Goal: Transaction & Acquisition: Purchase product/service

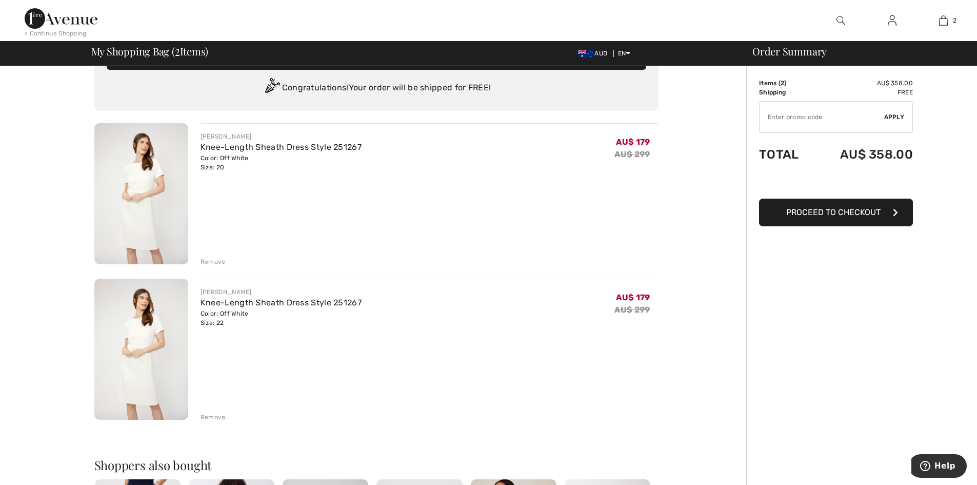
scroll to position [51, 0]
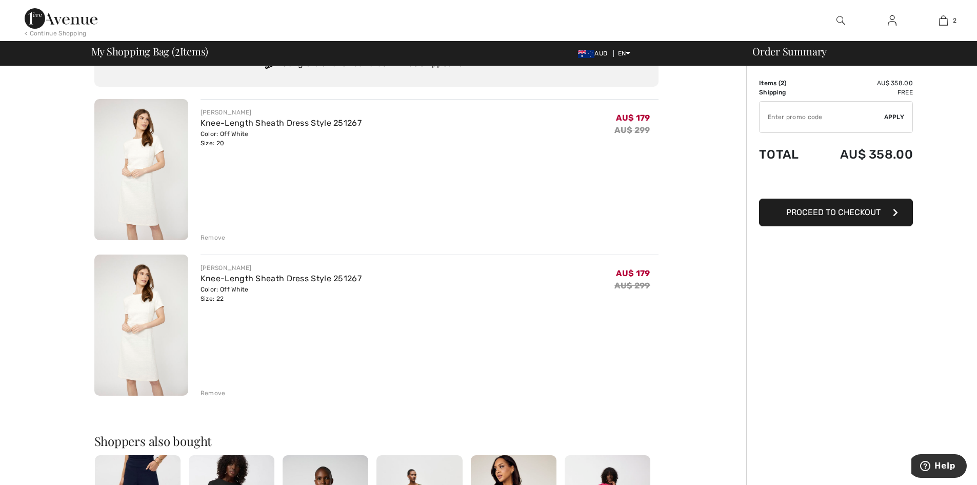
click at [211, 392] on div "Remove" at bounding box center [213, 392] width 25 height 9
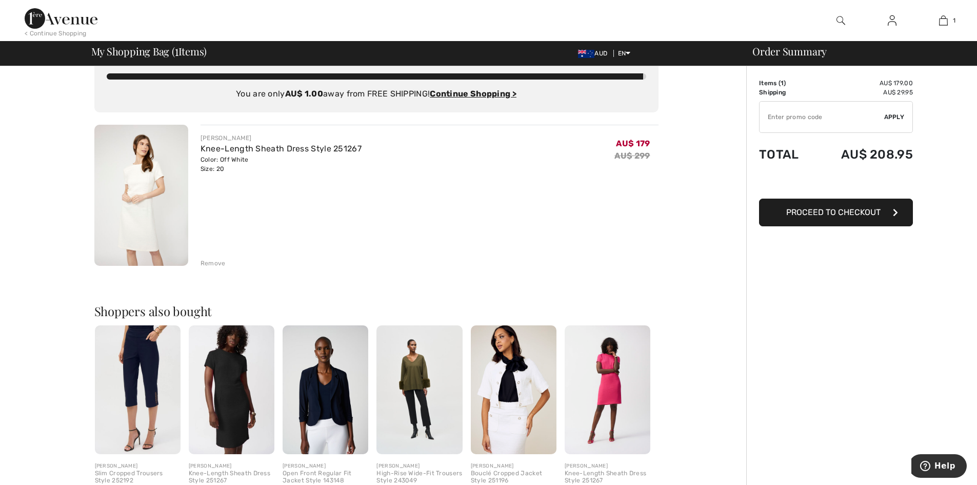
scroll to position [0, 0]
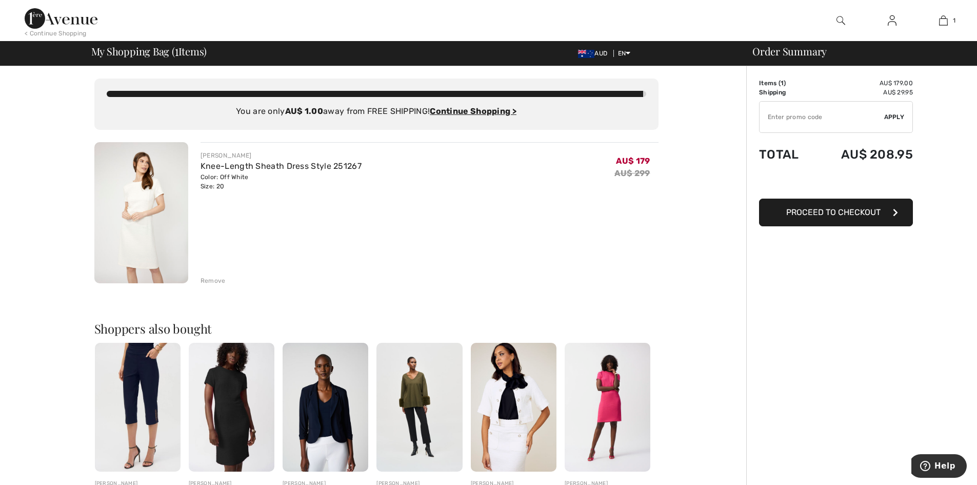
click at [154, 182] on img at bounding box center [141, 212] width 94 height 141
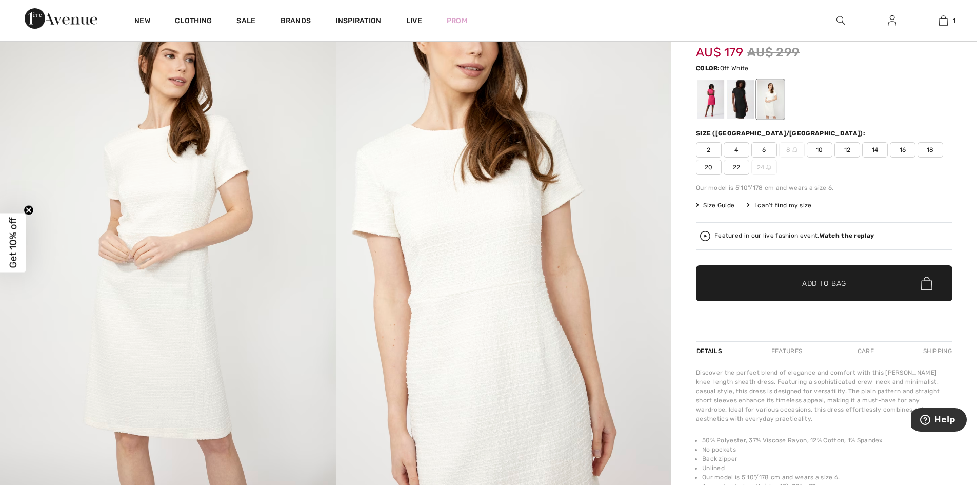
scroll to position [51, 0]
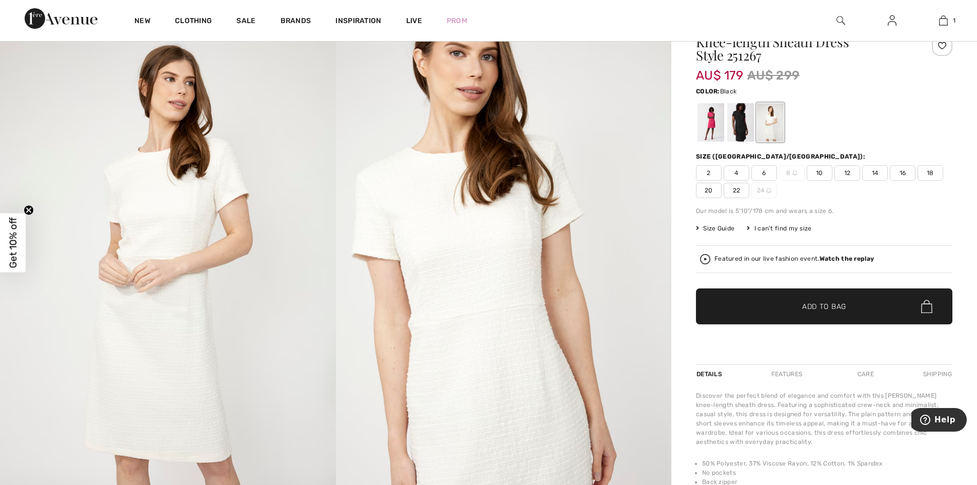
click at [737, 114] on div at bounding box center [740, 122] width 27 height 38
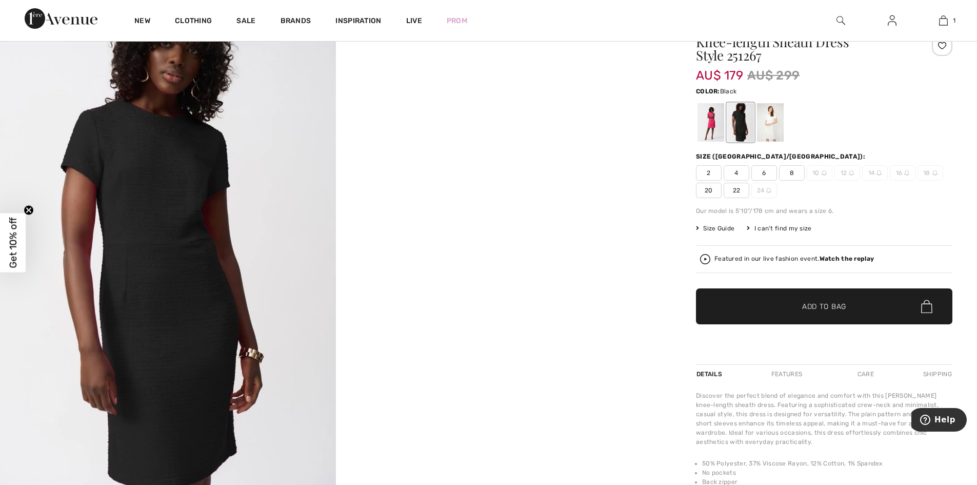
click at [706, 229] on span "Size Guide" at bounding box center [715, 228] width 38 height 9
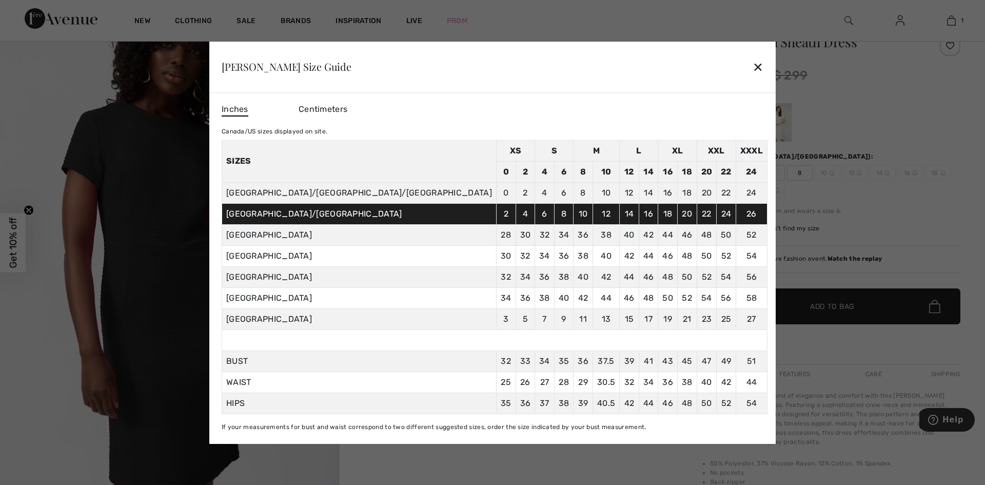
click at [753, 65] on div "✕" at bounding box center [758, 67] width 11 height 22
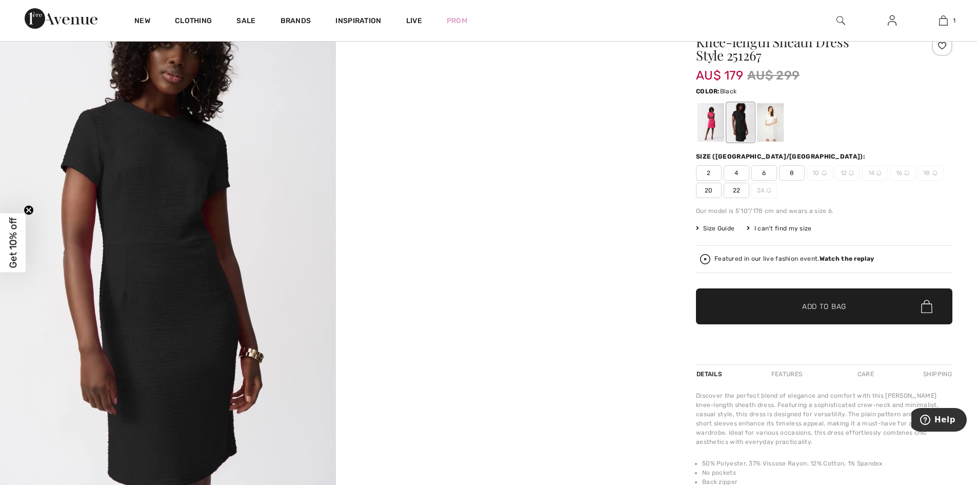
click at [780, 303] on span "✔ Added to Bag" at bounding box center [809, 306] width 63 height 11
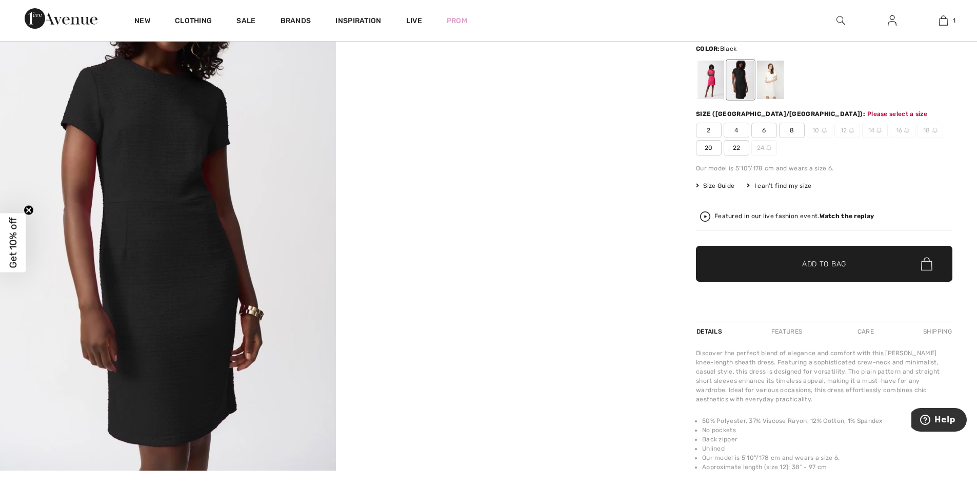
scroll to position [70, 0]
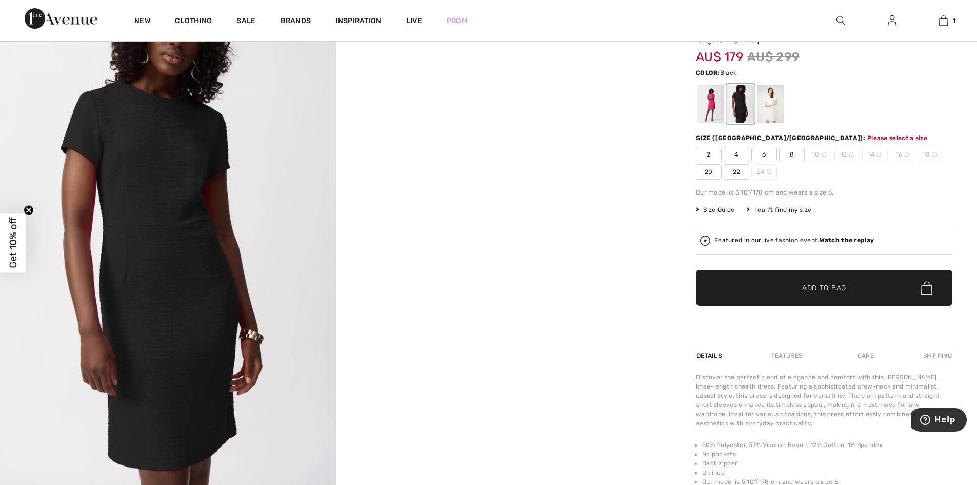
click at [767, 280] on span "✔ Added to Bag Add to Bag" at bounding box center [824, 288] width 257 height 36
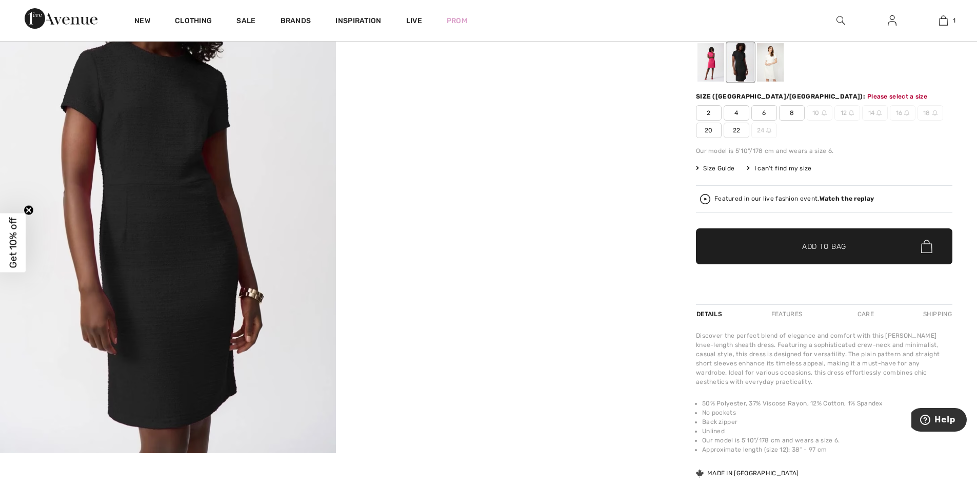
scroll to position [121, 0]
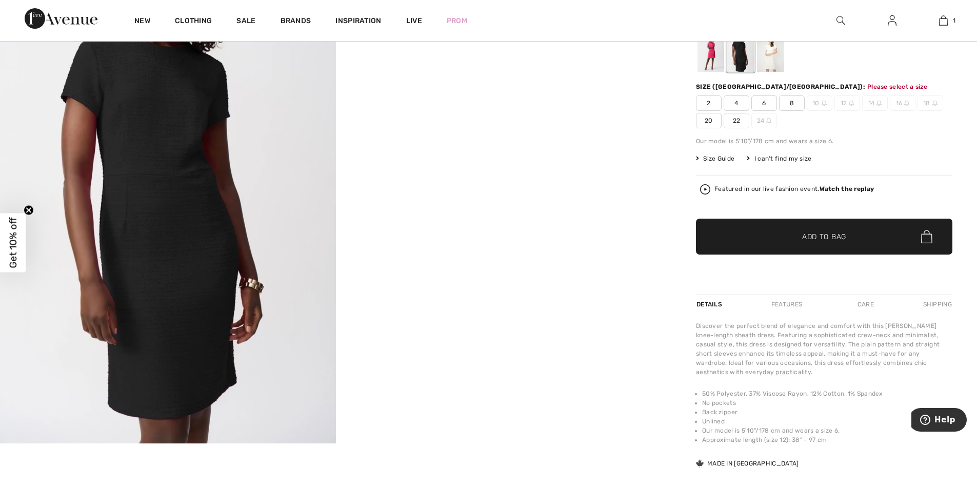
click at [714, 123] on span "20" at bounding box center [709, 120] width 26 height 15
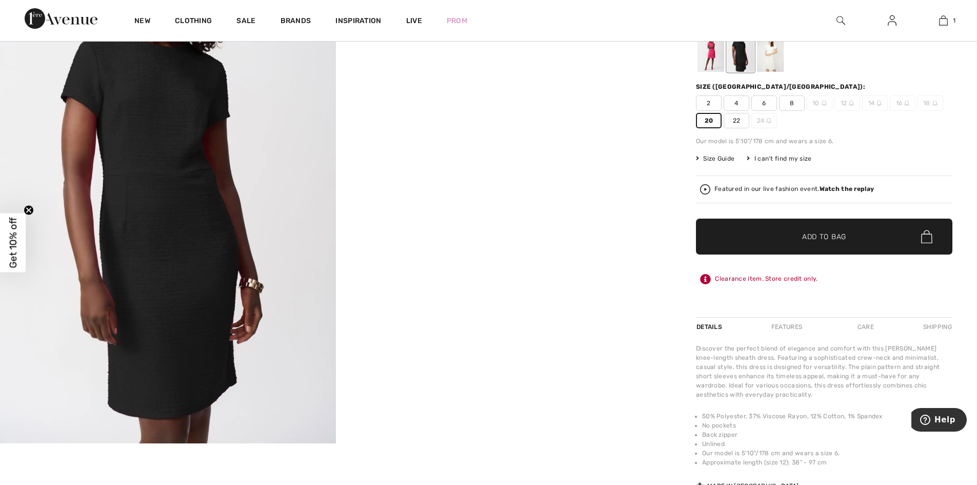
click at [745, 231] on span "✔ Added to Bag Add to Bag" at bounding box center [824, 237] width 257 height 36
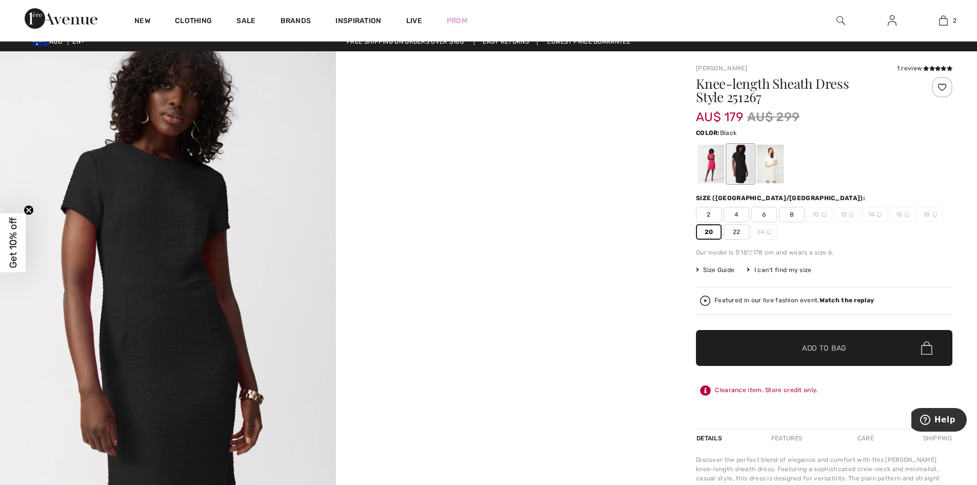
scroll to position [0, 0]
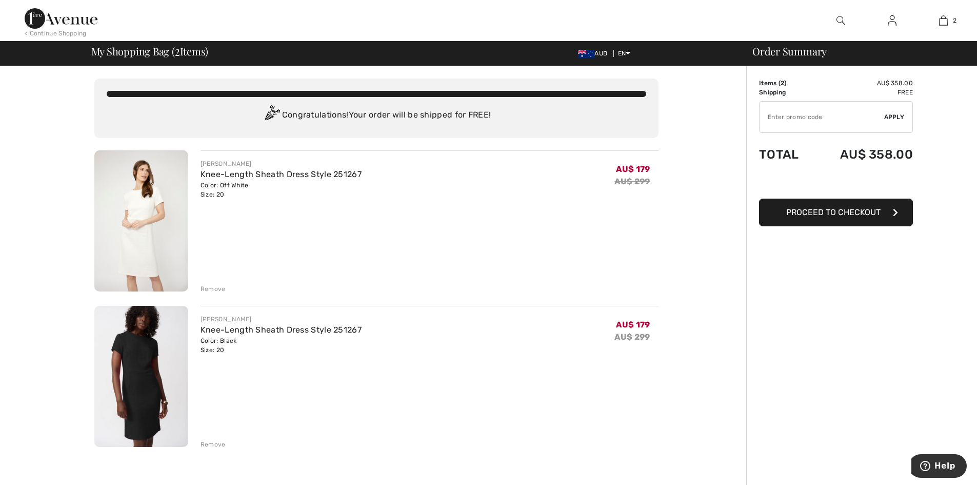
click at [779, 114] on input "TEXT" at bounding box center [822, 117] width 125 height 31
type input "FLASH15"
click at [903, 116] on span "Apply" at bounding box center [894, 116] width 21 height 9
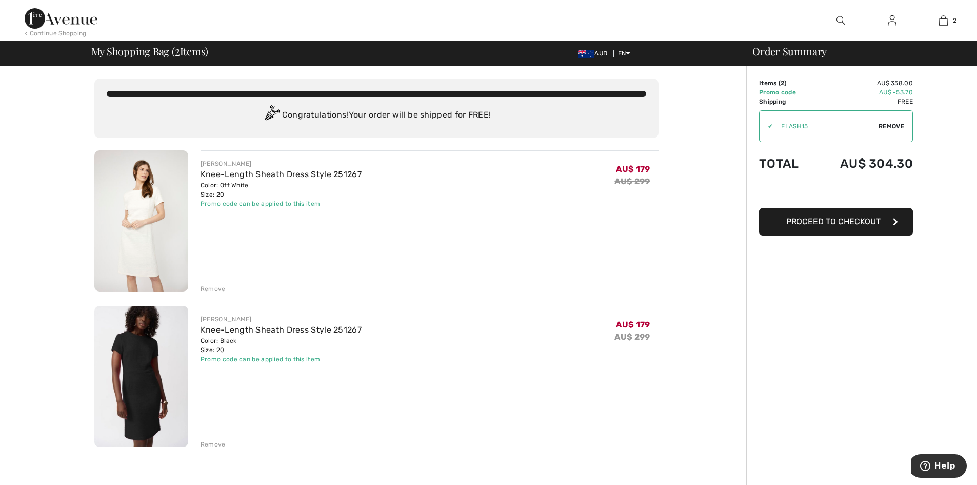
click at [875, 218] on span "Proceed to Checkout" at bounding box center [833, 222] width 94 height 10
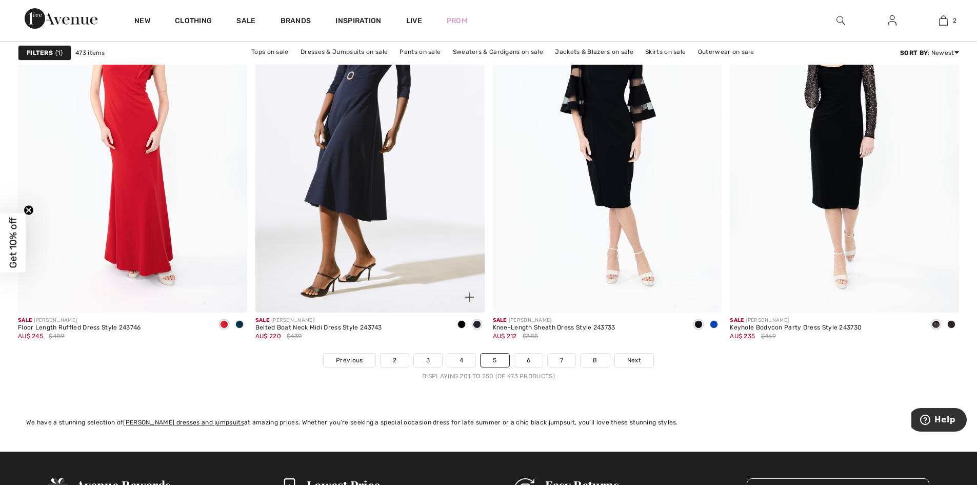
scroll to position [5654, 0]
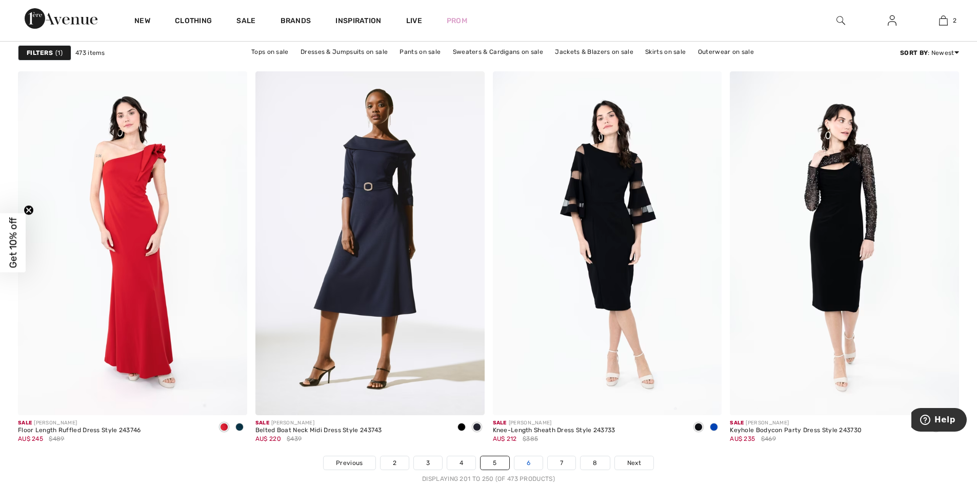
click at [522, 461] on link "6" at bounding box center [529, 462] width 28 height 13
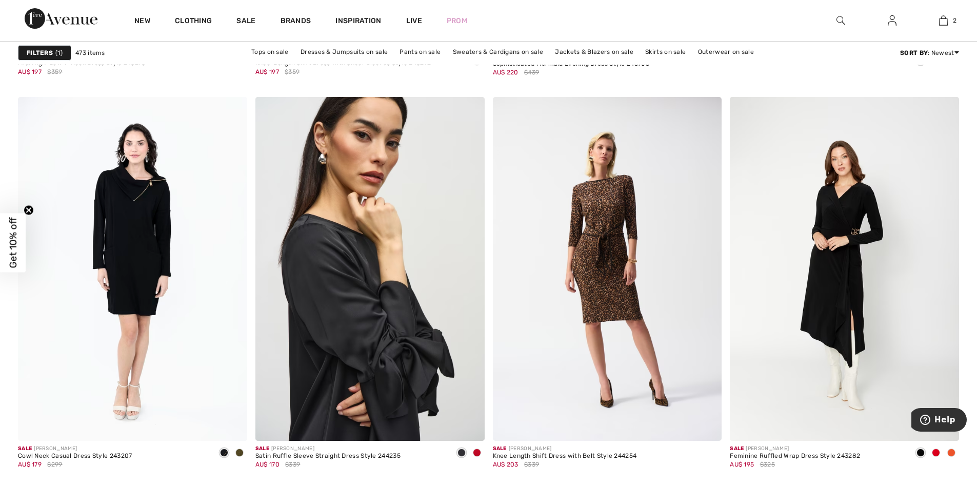
scroll to position [872, 0]
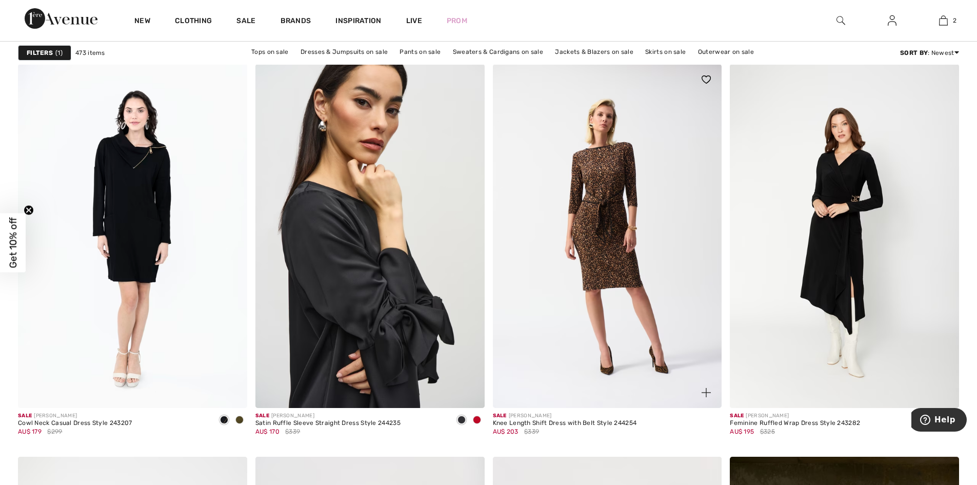
click at [583, 284] on img at bounding box center [607, 236] width 229 height 344
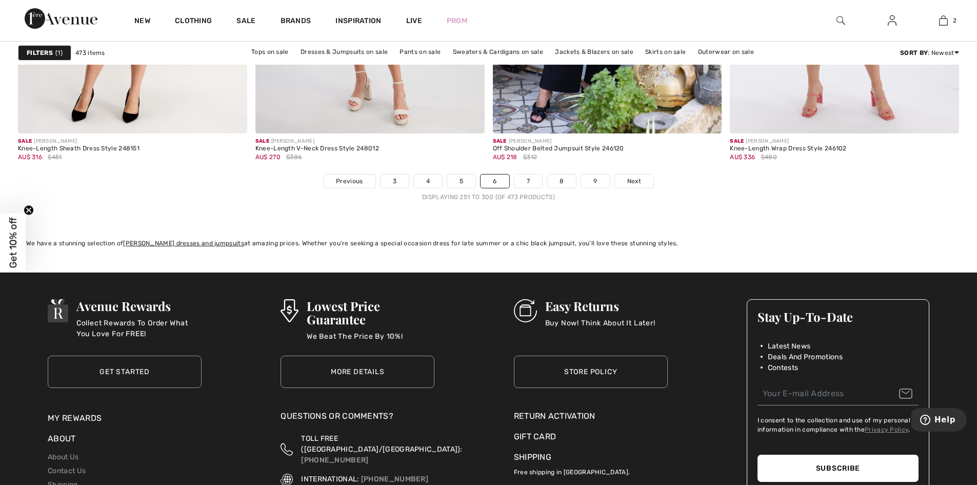
scroll to position [5951, 0]
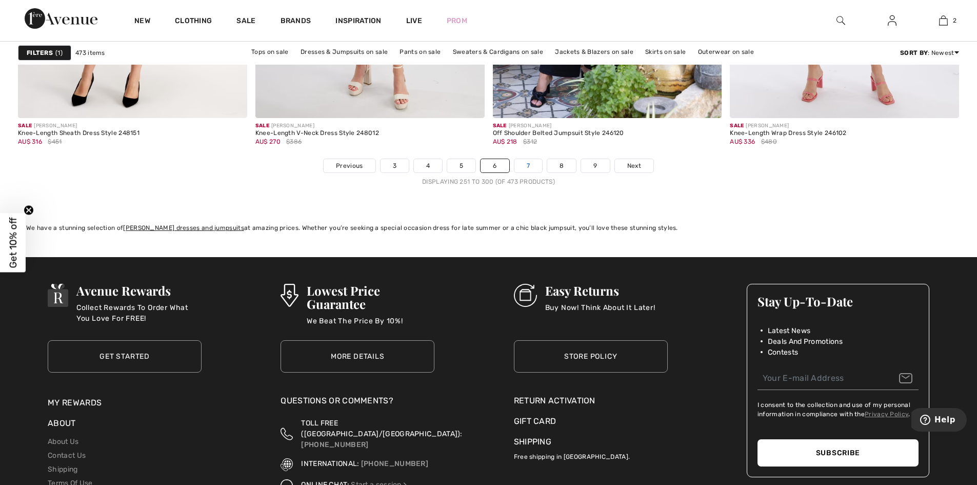
click at [524, 162] on link "7" at bounding box center [529, 165] width 28 height 13
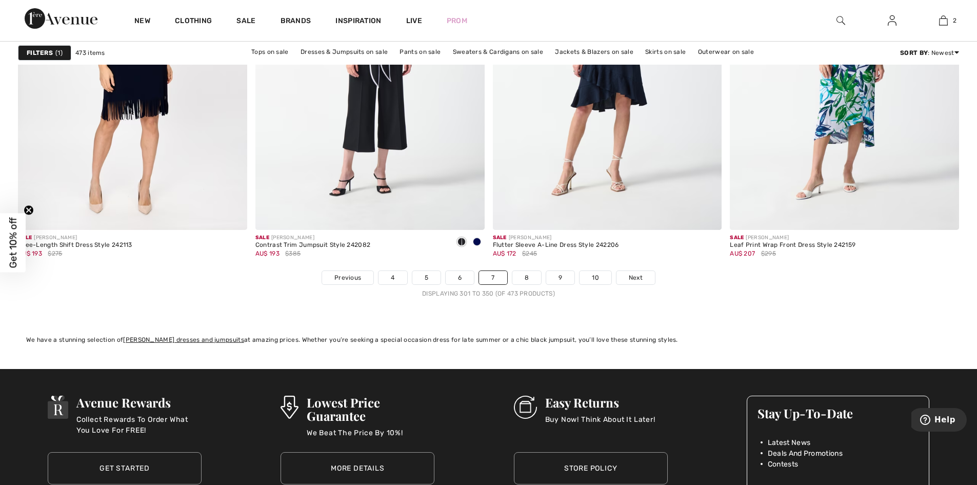
scroll to position [5849, 0]
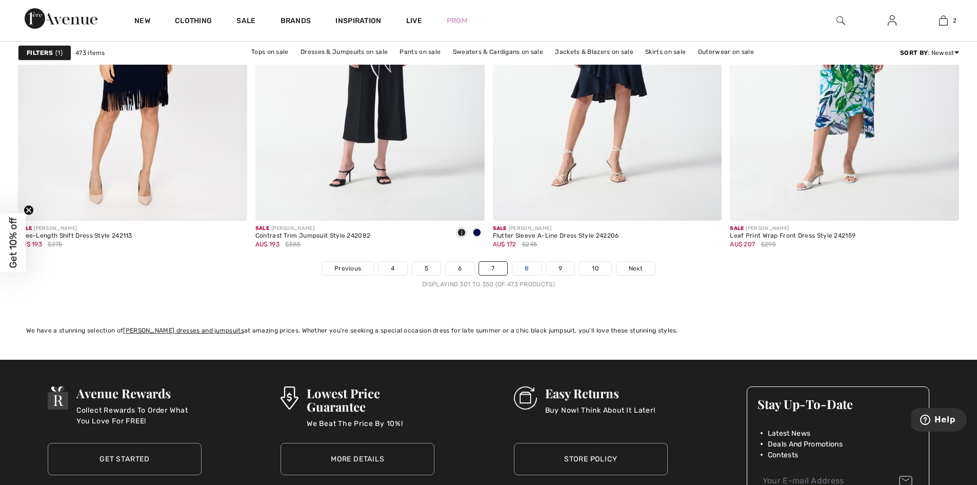
click at [535, 269] on link "8" at bounding box center [527, 268] width 29 height 13
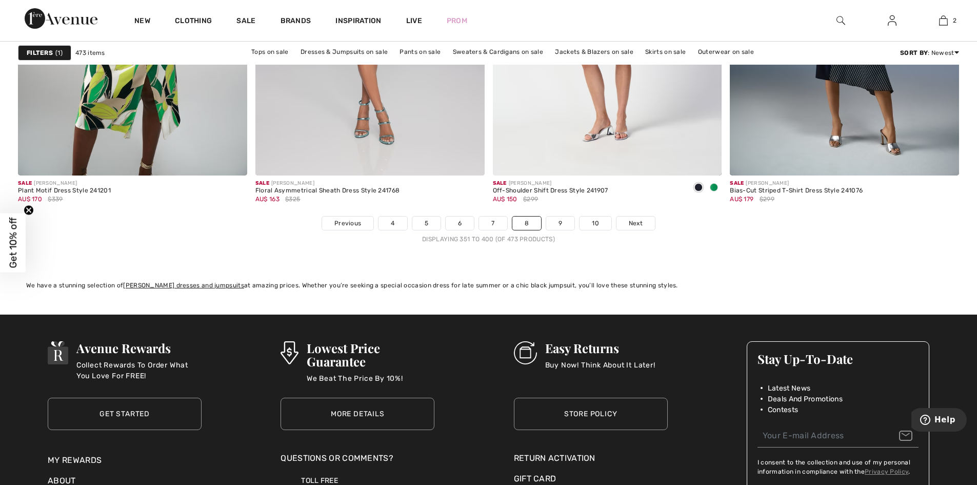
scroll to position [5900, 0]
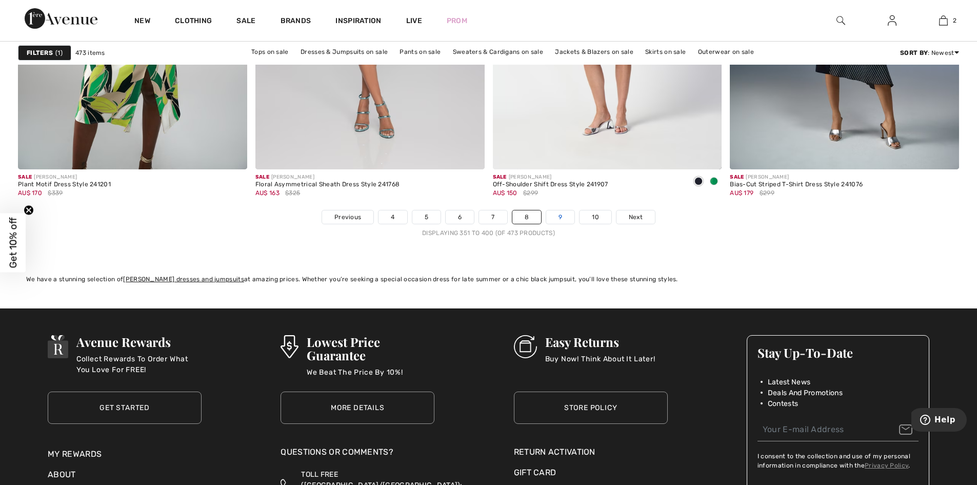
click at [560, 217] on link "9" at bounding box center [560, 216] width 28 height 13
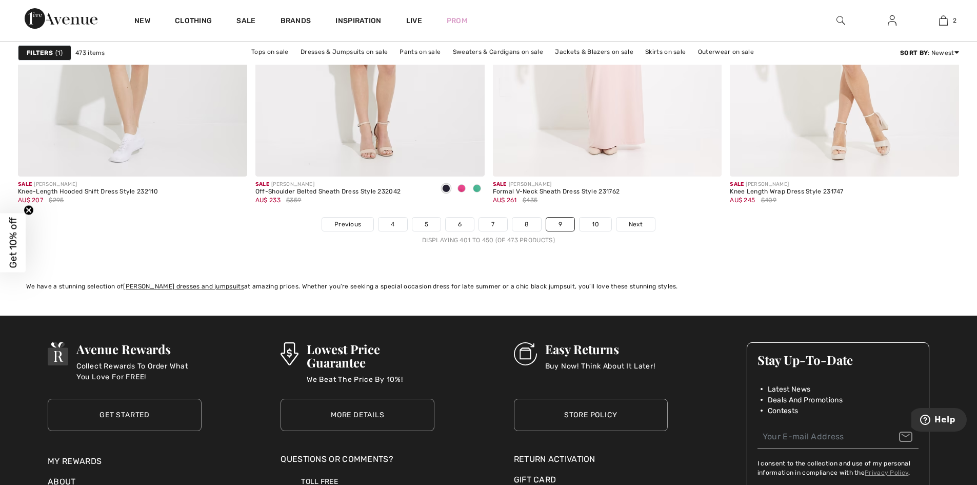
scroll to position [5894, 0]
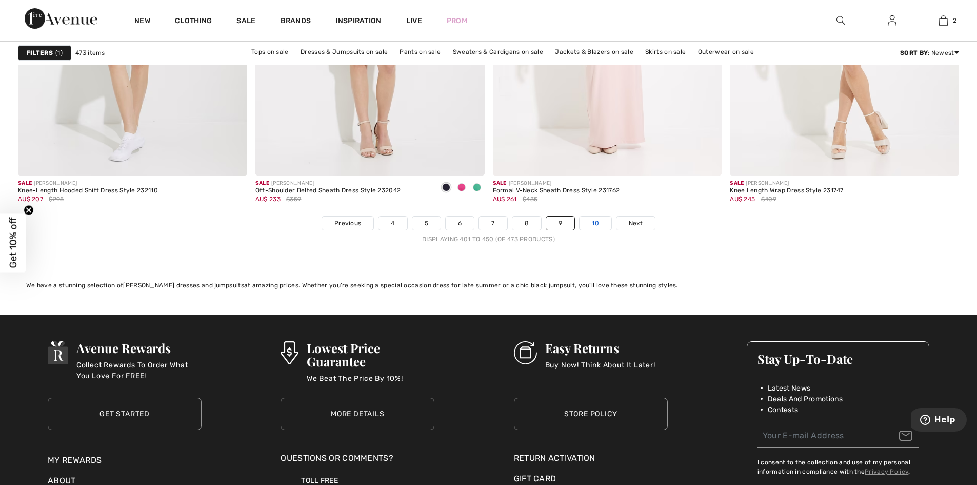
click at [591, 221] on link "10" at bounding box center [596, 223] width 32 height 13
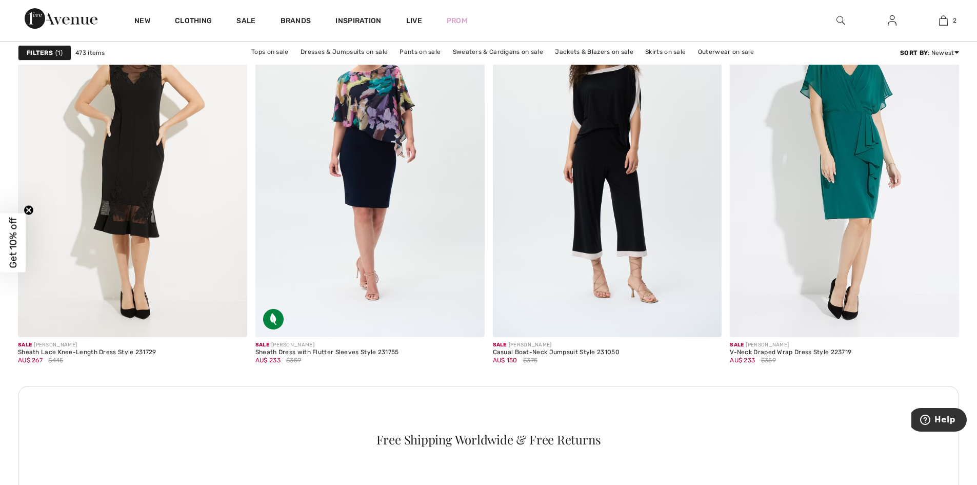
scroll to position [1334, 0]
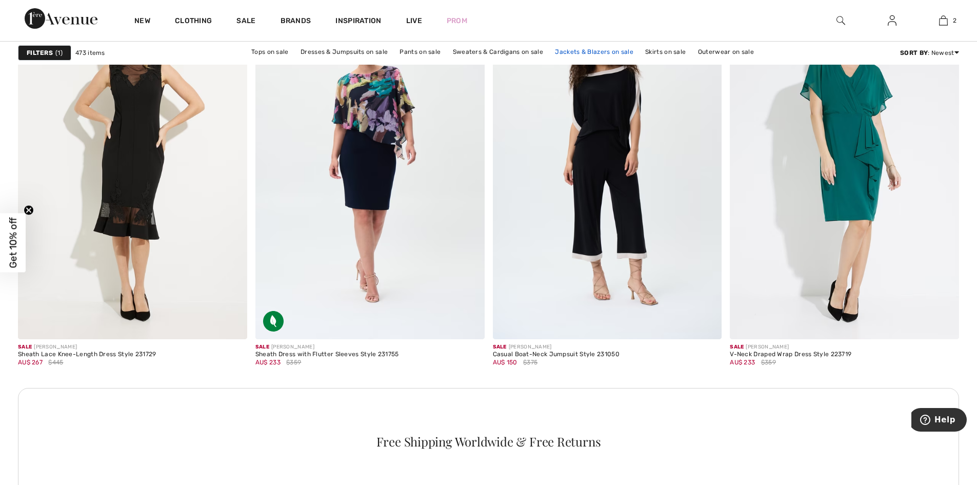
click at [586, 50] on link "Jackets & Blazers on sale" at bounding box center [594, 51] width 89 height 13
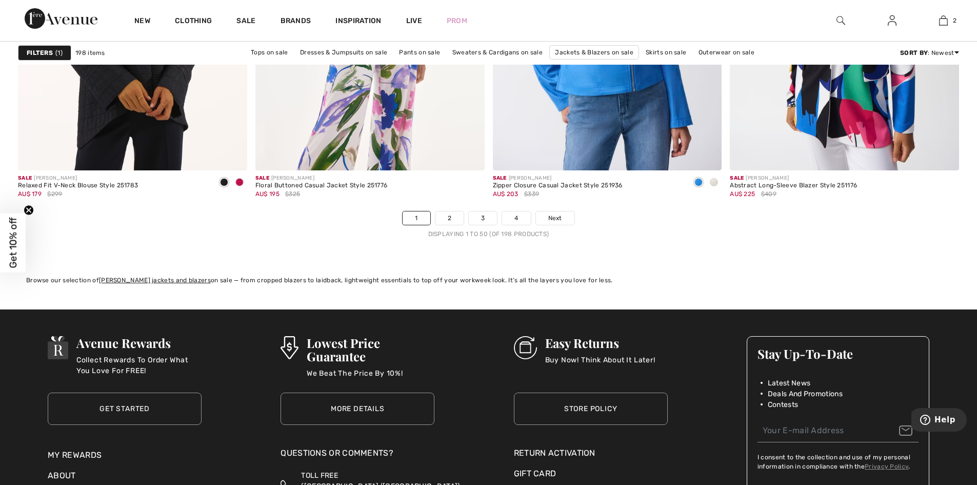
scroll to position [5900, 0]
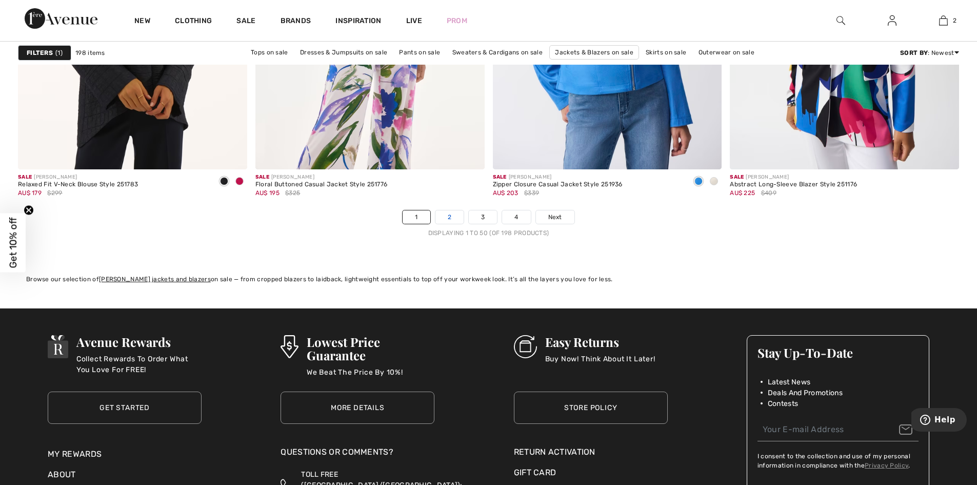
click at [446, 218] on link "2" at bounding box center [450, 216] width 28 height 13
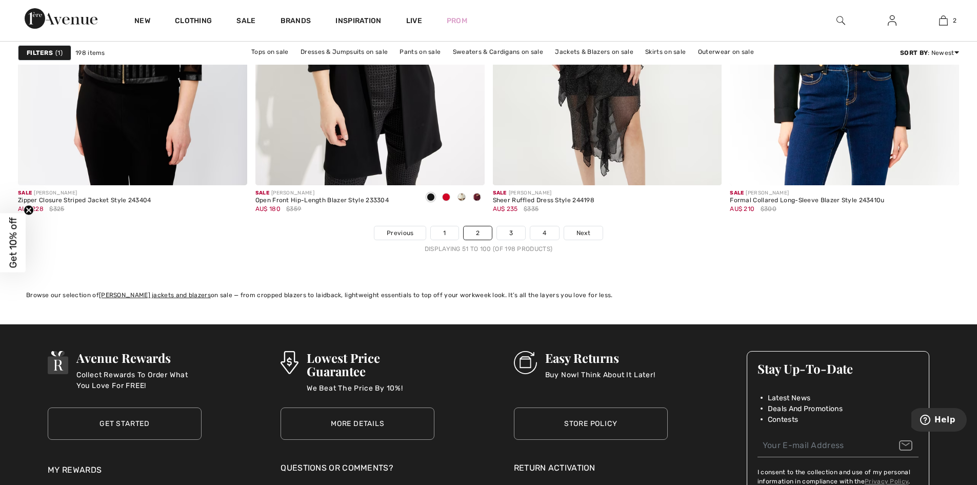
scroll to position [5900, 0]
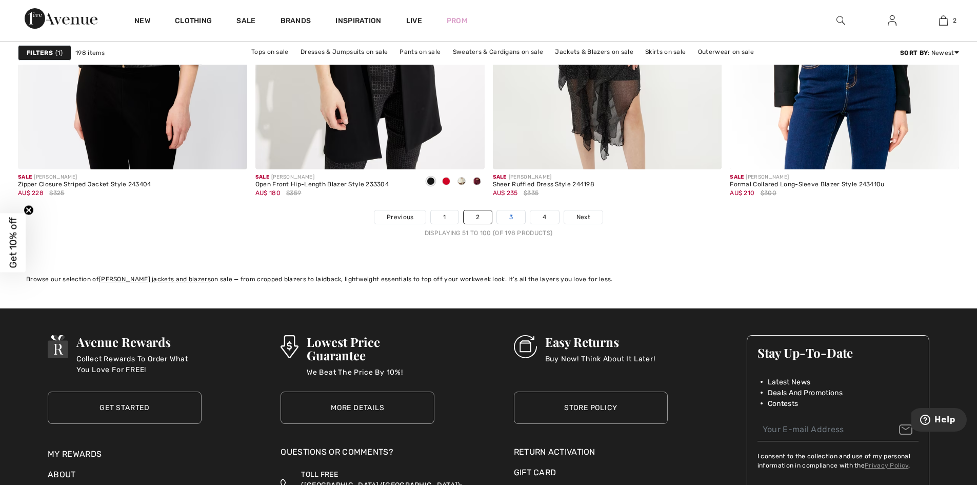
click at [510, 219] on link "3" at bounding box center [511, 216] width 28 height 13
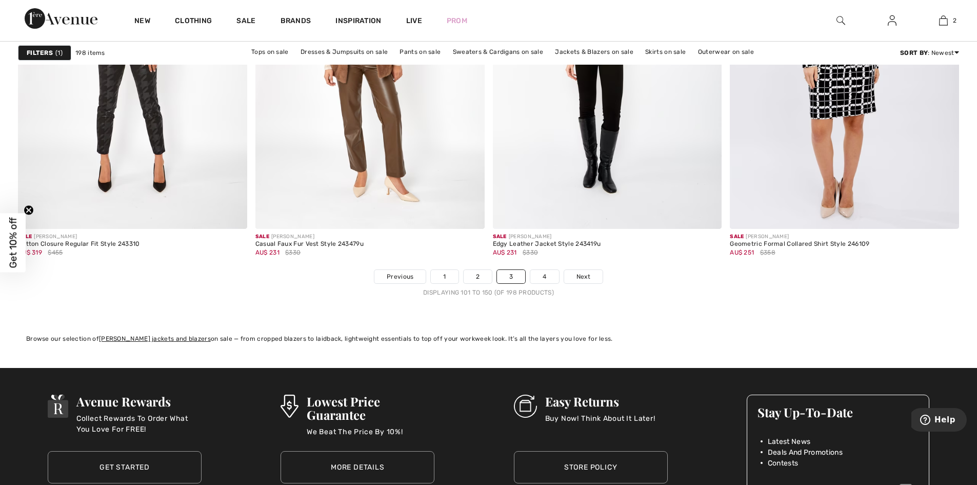
scroll to position [5900, 0]
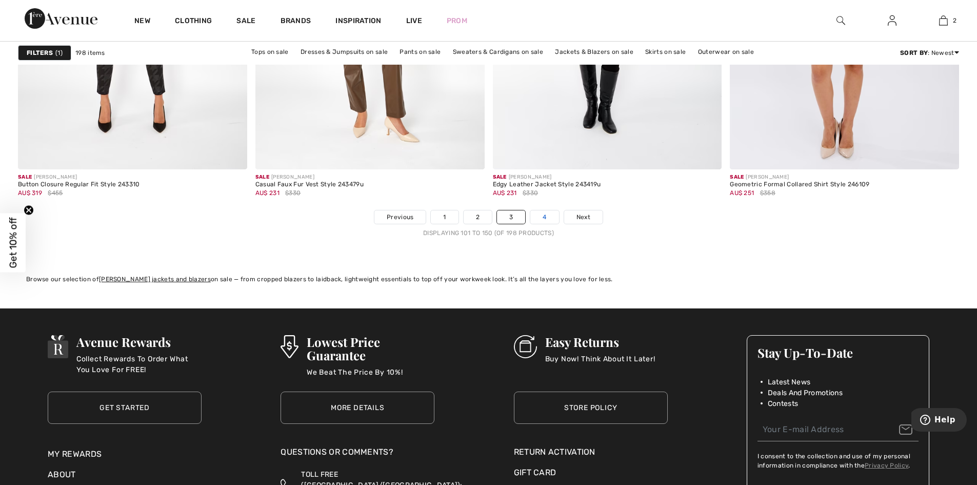
click at [542, 219] on link "4" at bounding box center [544, 216] width 28 height 13
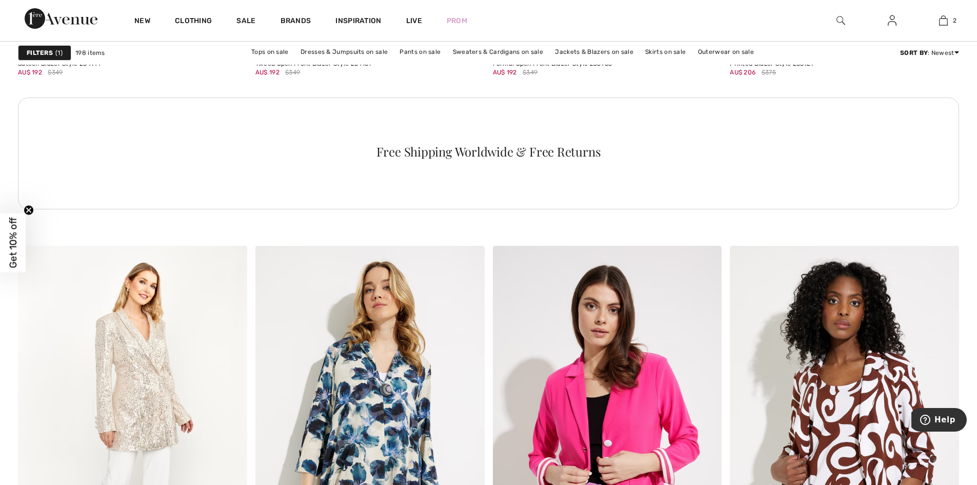
scroll to position [4515, 0]
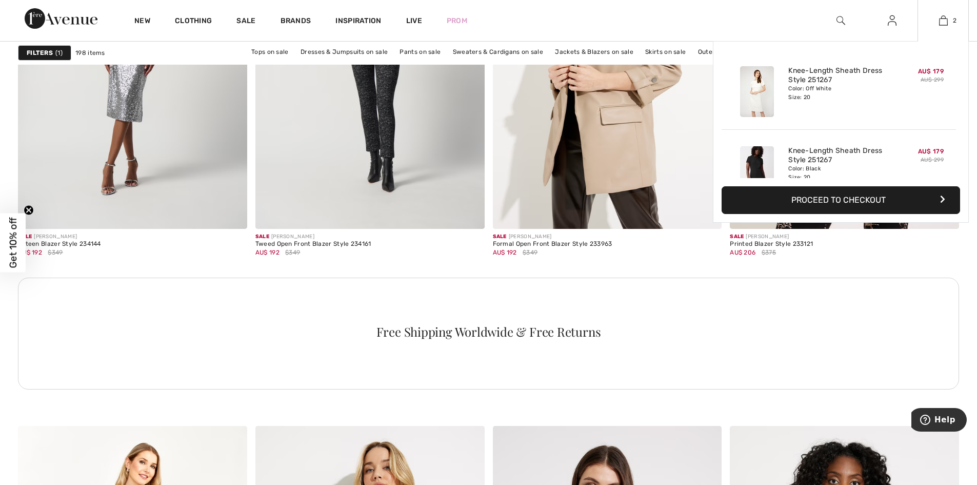
click at [941, 14] on div "2 Added to Bag Joseph Ribkoff Knee-length Sheath Dress Style 251267 AU$ 179 AU$…" at bounding box center [943, 20] width 51 height 41
click at [903, 205] on button "Proceed to Checkout" at bounding box center [841, 200] width 239 height 28
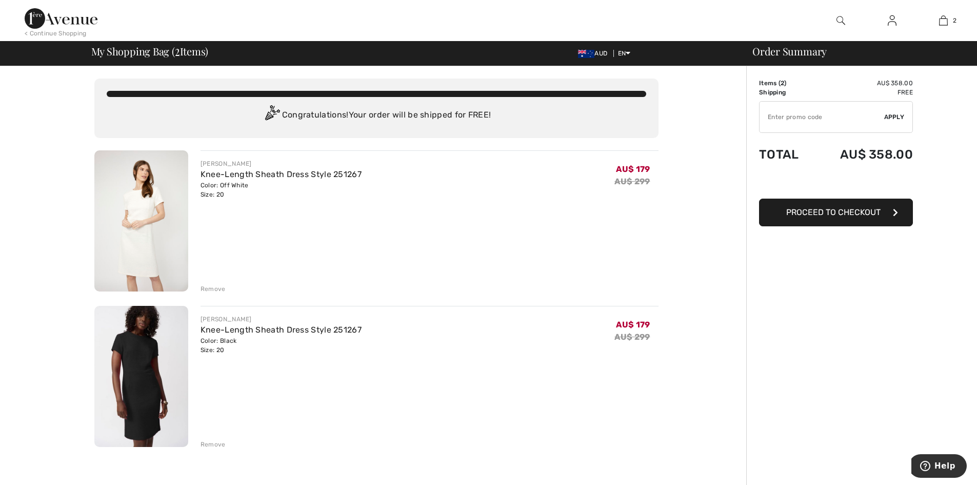
click at [829, 217] on button "Proceed to Checkout" at bounding box center [836, 213] width 154 height 28
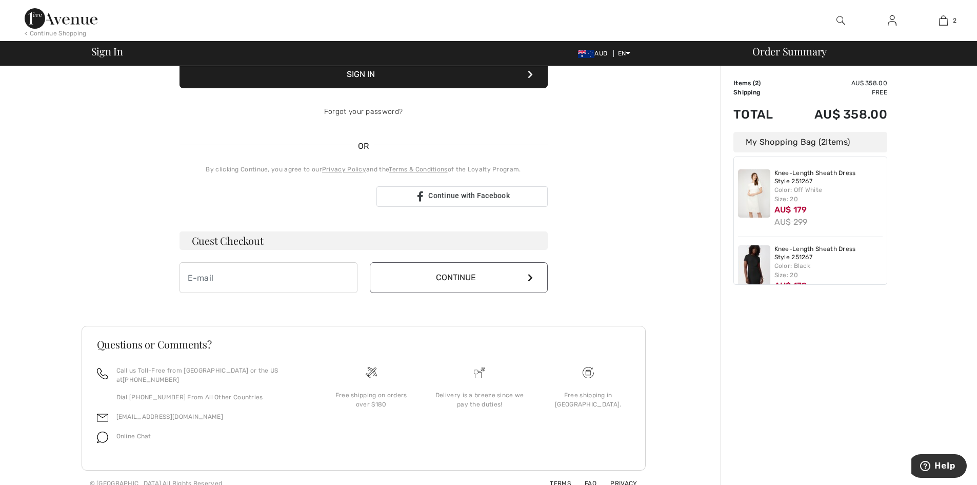
scroll to position [160, 0]
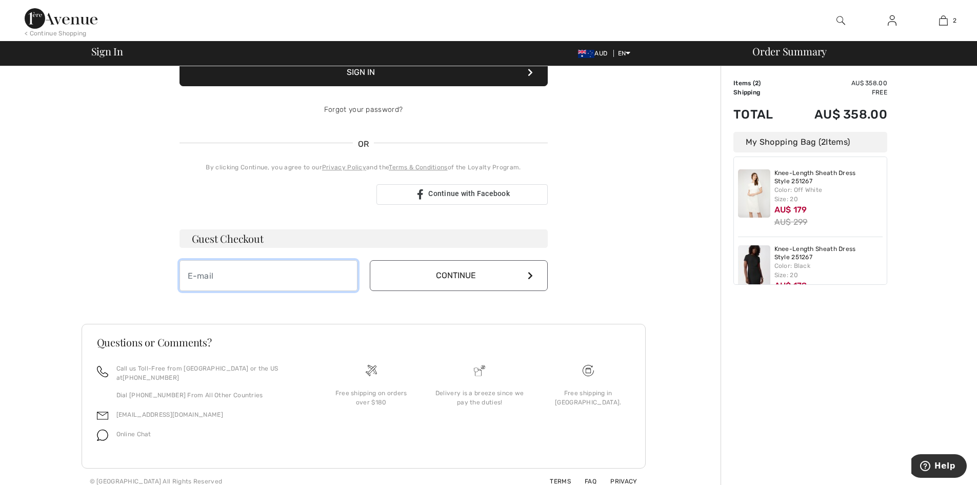
click at [271, 274] on input "email" at bounding box center [269, 275] width 178 height 31
type input "[PERSON_NAME][EMAIL_ADDRESS][PERSON_NAME][DOMAIN_NAME]"
click at [415, 265] on button "Continue" at bounding box center [459, 275] width 178 height 31
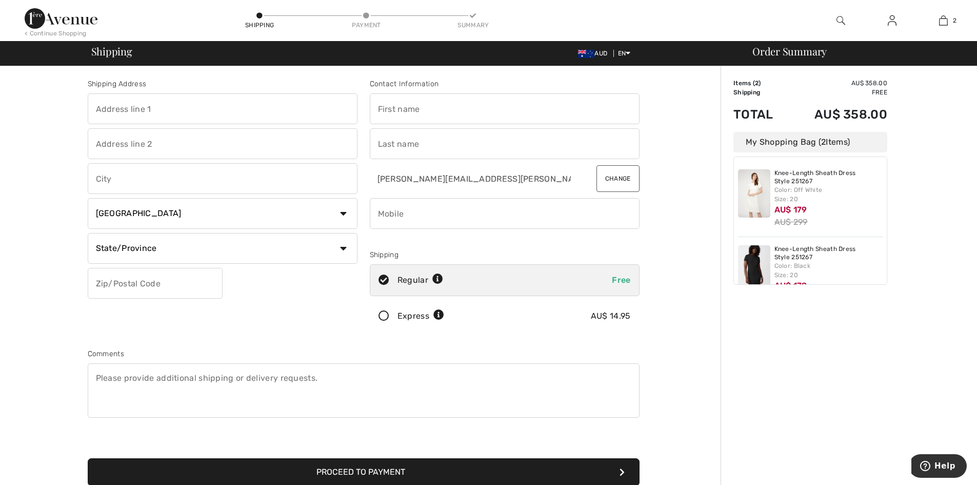
click at [219, 116] on input "text" at bounding box center [223, 108] width 270 height 31
type input "10 Bannockburn Road"
type input "25 Burnett Street"
type input "Viewbank"
select select "AU"
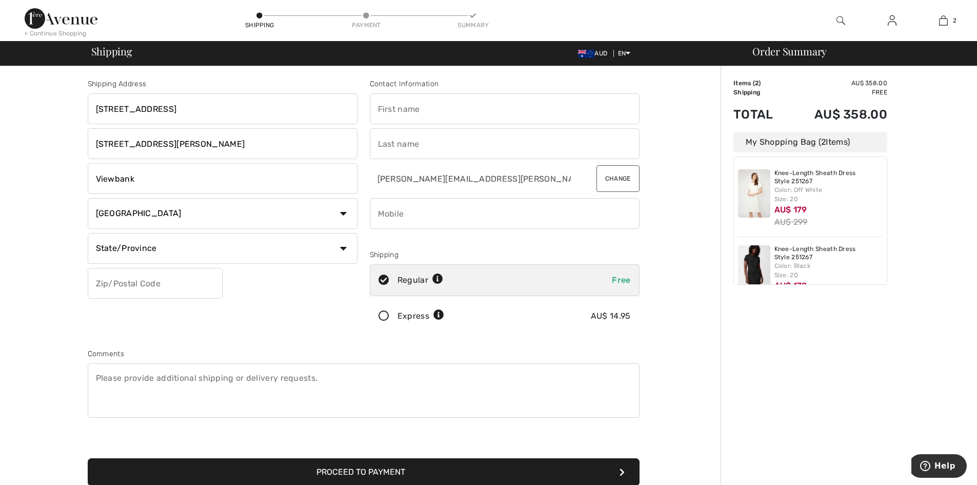
type input "3084"
type input "Rohan"
type input "[GEOGRAPHIC_DATA]"
type input "0437700094"
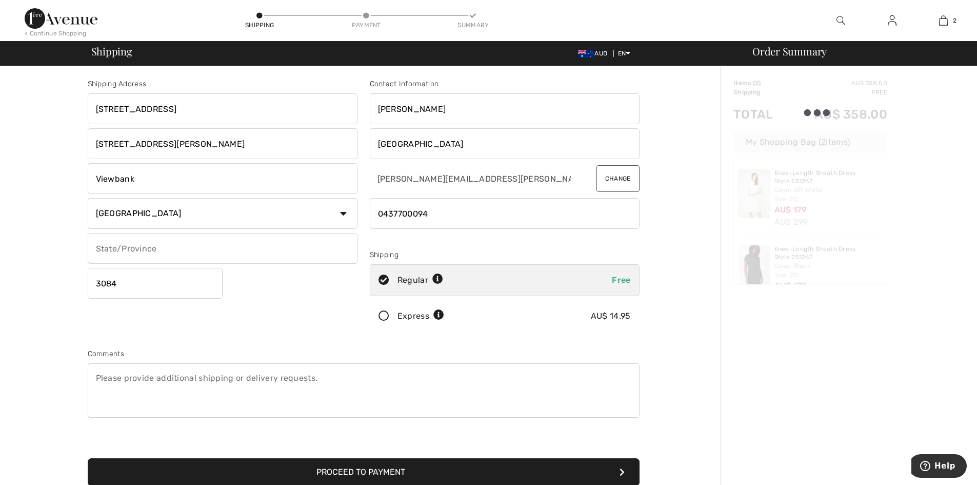
type input "VIC"
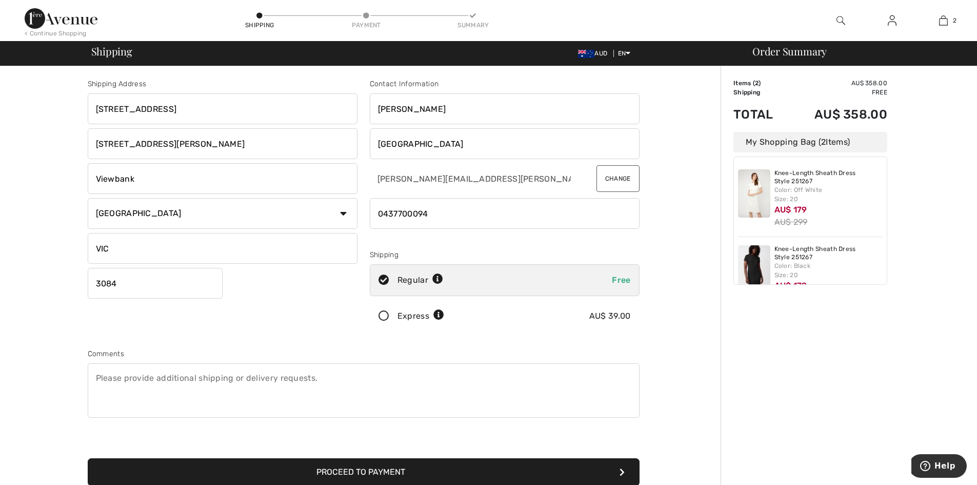
click at [206, 142] on input "25 Burnett Street" at bounding box center [223, 143] width 270 height 31
click at [211, 101] on input "10 Bannockburn Road" at bounding box center [223, 108] width 270 height 31
type input "[STREET_ADDRESS]"
click at [196, 140] on input "25 Burnett Street" at bounding box center [223, 143] width 270 height 31
click at [224, 163] on input "Viewbank" at bounding box center [223, 178] width 270 height 31
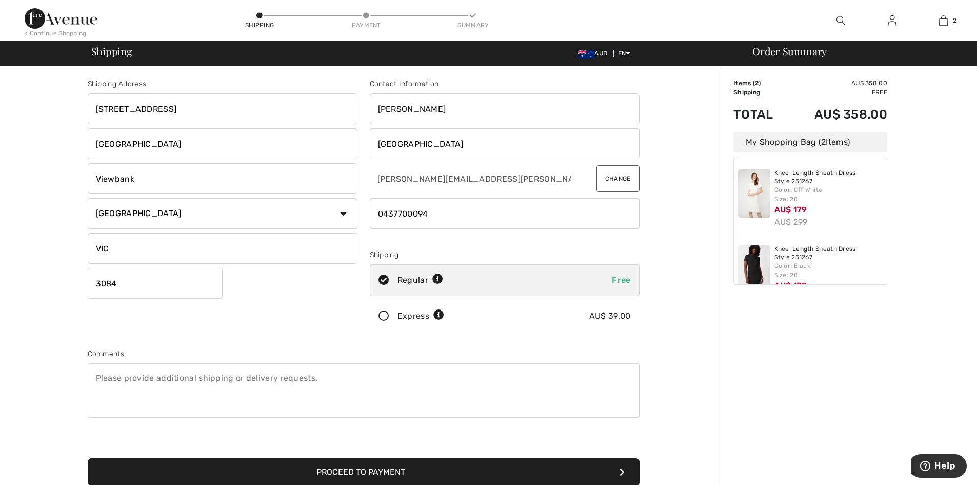
click at [210, 150] on input "Bannockburn Road" at bounding box center [223, 143] width 270 height 31
type input "B"
click at [430, 109] on input "Rohan" at bounding box center [505, 108] width 270 height 31
type input "Libby"
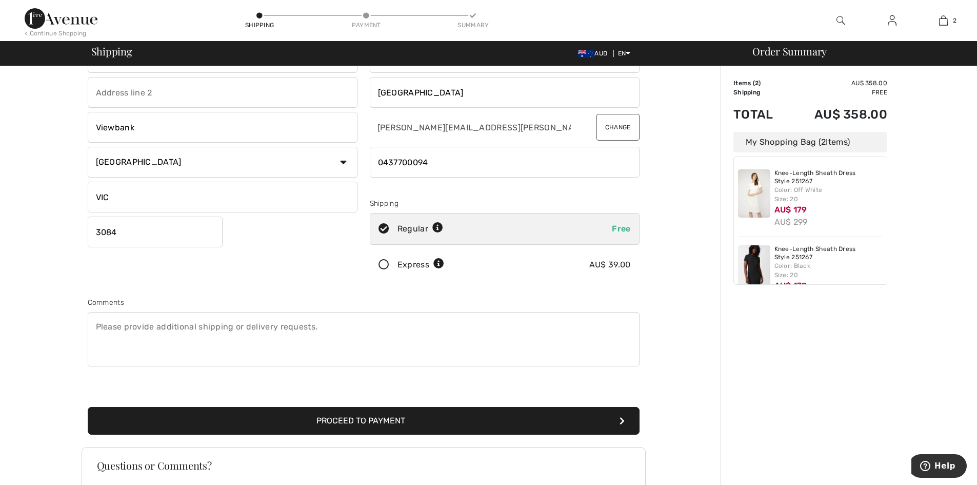
scroll to position [103, 0]
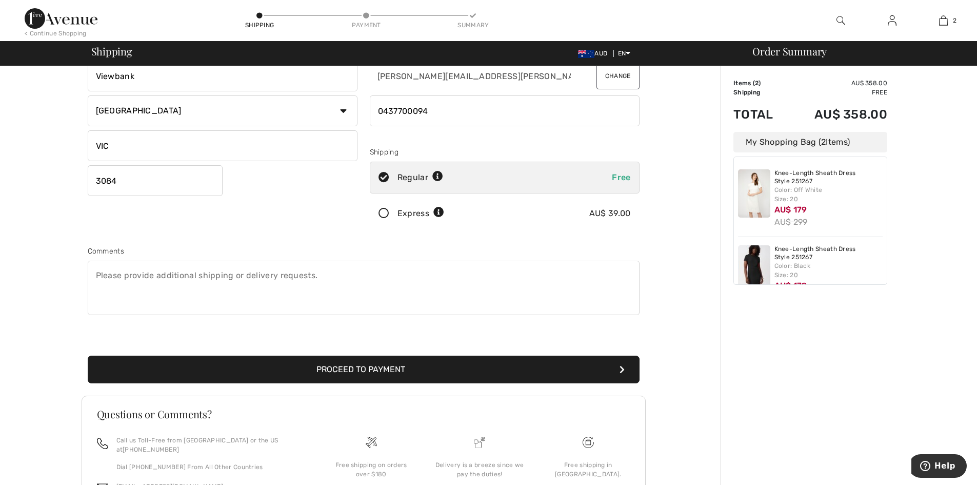
click at [336, 370] on button "Proceed to Payment" at bounding box center [364, 370] width 552 height 28
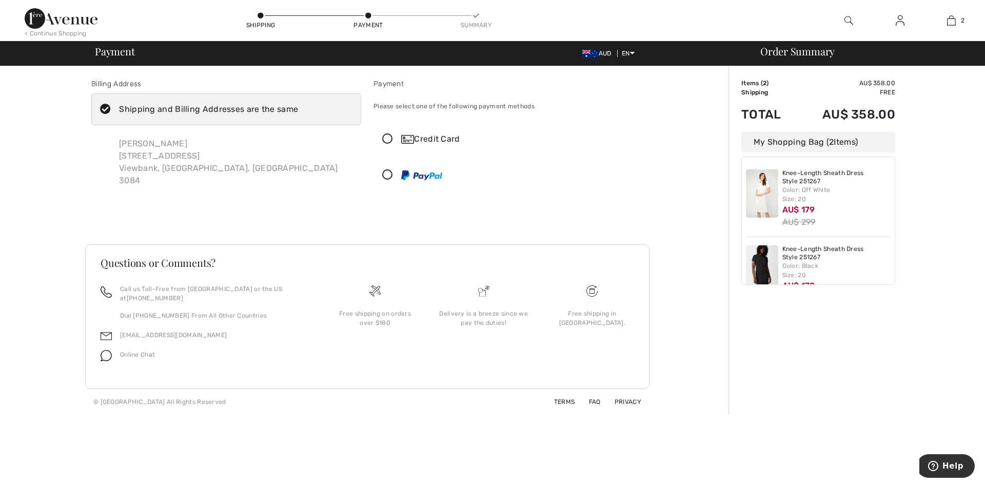
click at [389, 139] on icon at bounding box center [387, 139] width 27 height 11
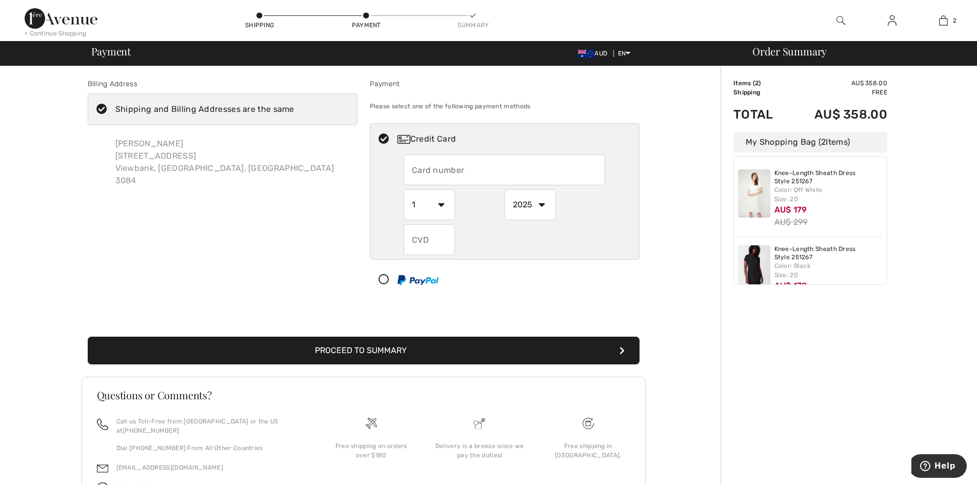
click at [454, 161] on input "text" at bounding box center [505, 169] width 202 height 31
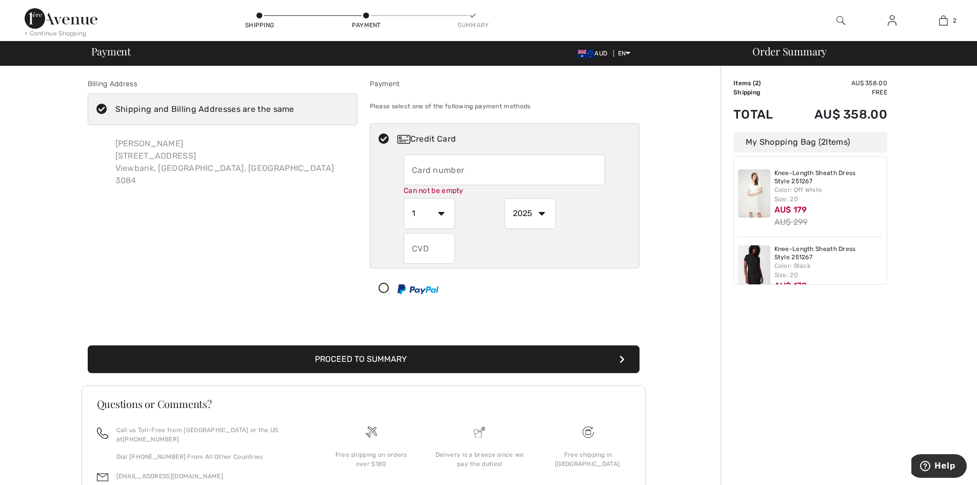
click at [51, 182] on div "Billing Address Shipping and Billing Addresses are the same [PERSON_NAME][GEOGR…" at bounding box center [363, 310] width 715 height 489
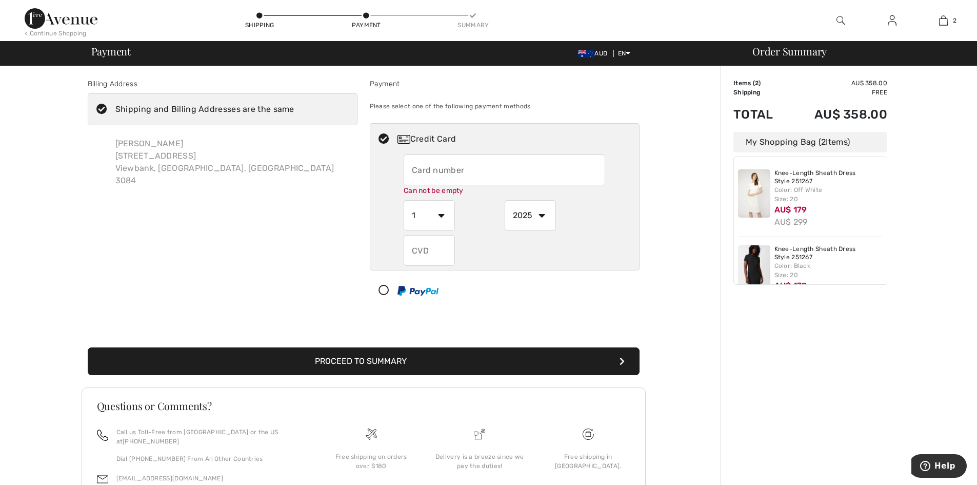
click at [463, 173] on input "text" at bounding box center [505, 169] width 202 height 31
click at [426, 165] on input "text" at bounding box center [505, 169] width 202 height 31
click at [520, 162] on input "text" at bounding box center [505, 169] width 202 height 31
type input "377854362262011"
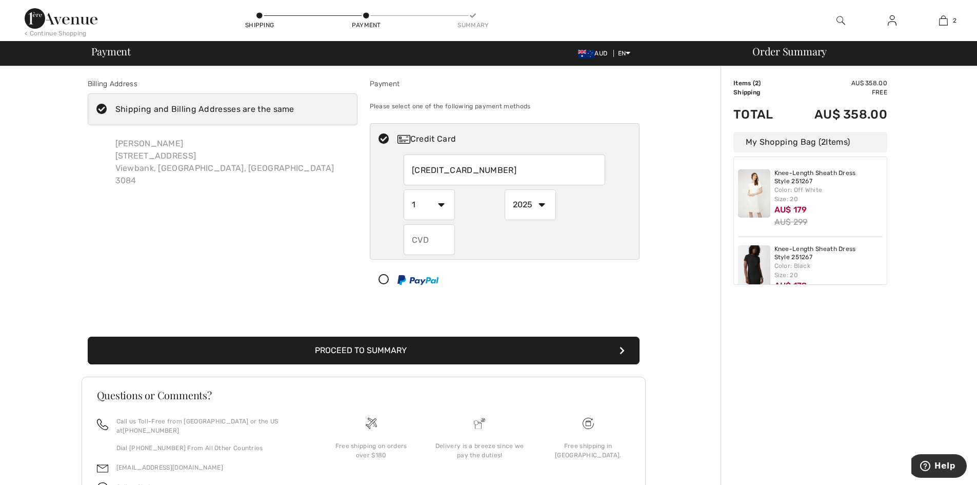
click at [448, 210] on select "1 2 3 4 5 6 7 8 9 10 11 12" at bounding box center [429, 204] width 51 height 31
select select "7"
click at [404, 189] on select "1 2 3 4 5 6 7 8 9 10 11 12" at bounding box center [429, 204] width 51 height 31
click at [435, 248] on input "text" at bounding box center [429, 239] width 51 height 31
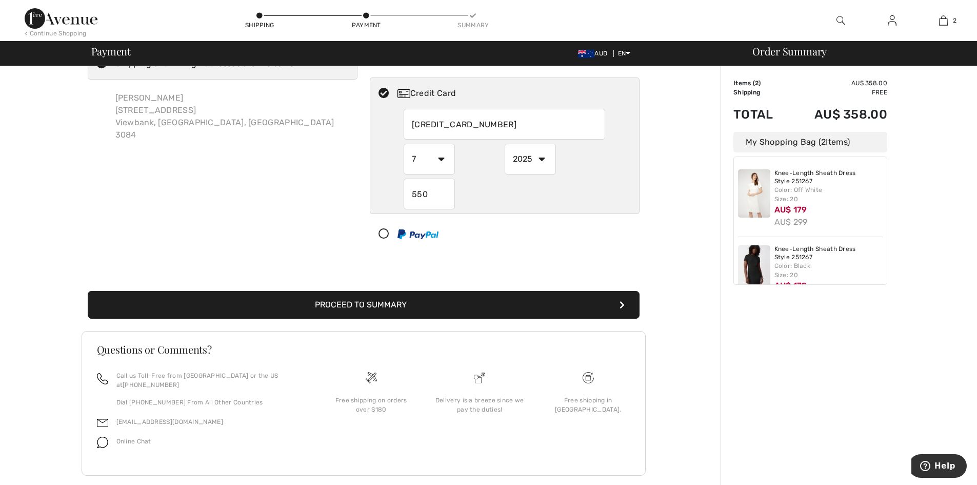
scroll to position [53, 0]
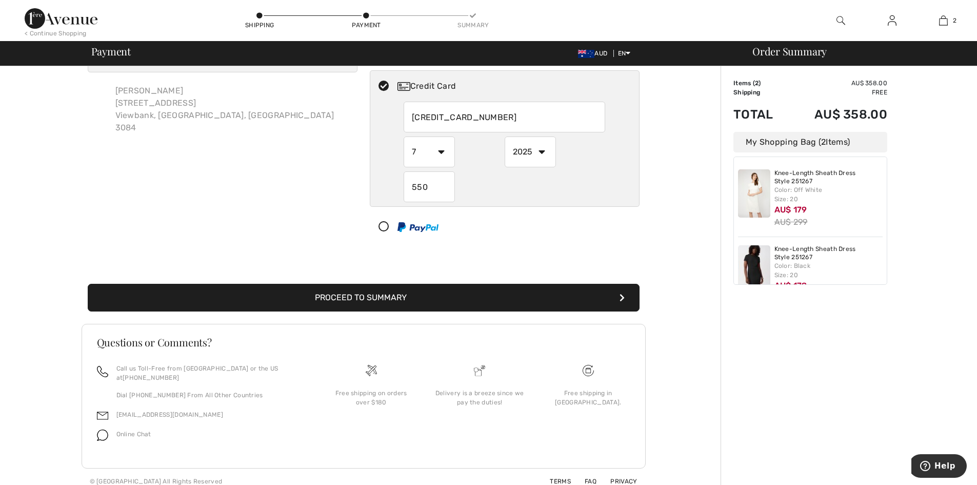
type input "550"
click at [540, 300] on button "Proceed to Summary" at bounding box center [364, 298] width 552 height 28
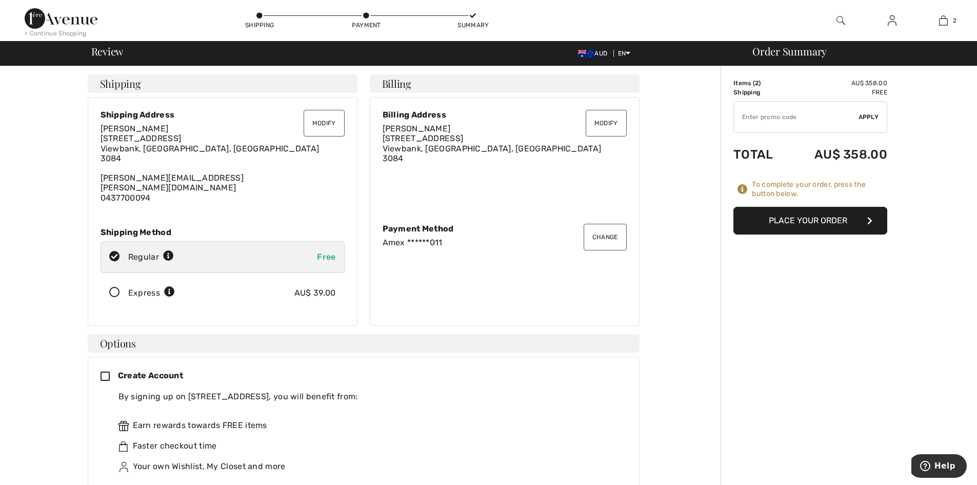
click at [762, 222] on button "Place Your Order" at bounding box center [811, 221] width 154 height 28
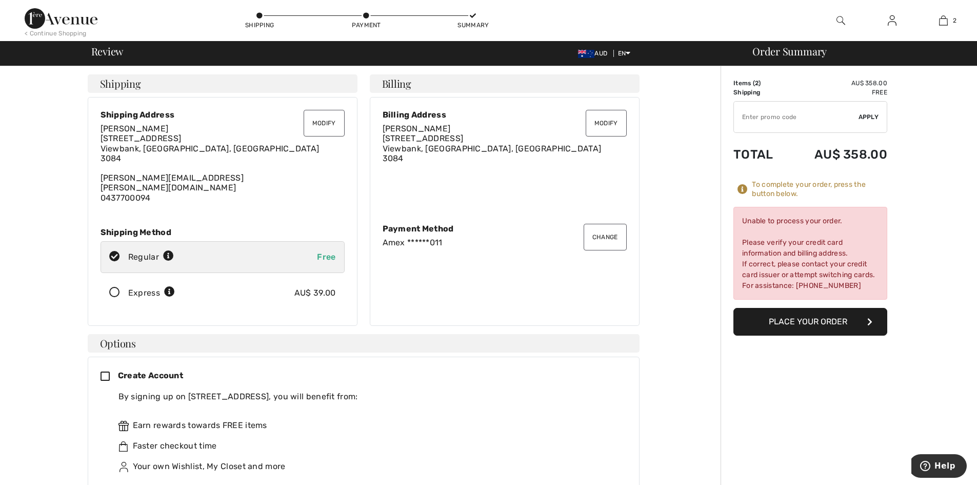
click at [596, 228] on button "Change" at bounding box center [605, 237] width 43 height 27
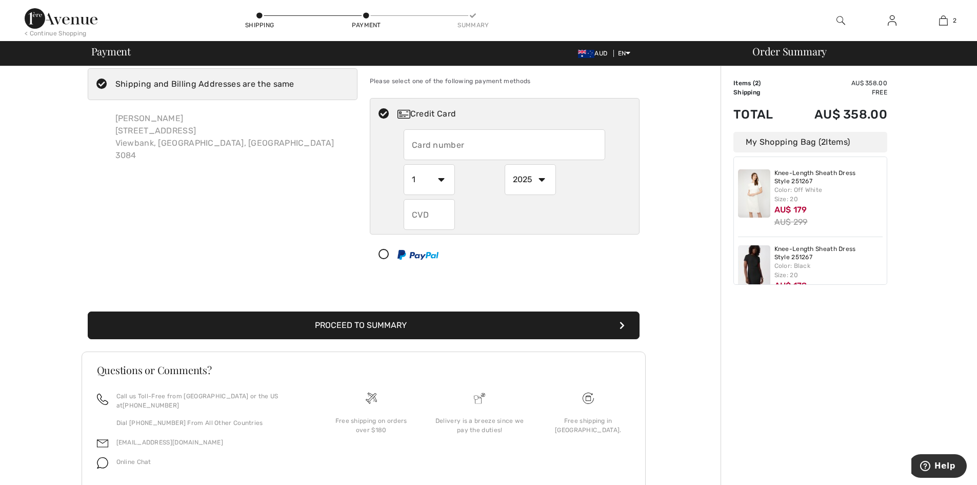
click at [435, 142] on input "text" at bounding box center [505, 144] width 202 height 31
radio input "true"
type input "37785436226201"
click at [439, 178] on select "1 2 3 4 5 6 7 8 9 10 11 12" at bounding box center [429, 179] width 51 height 31
radio input "true"
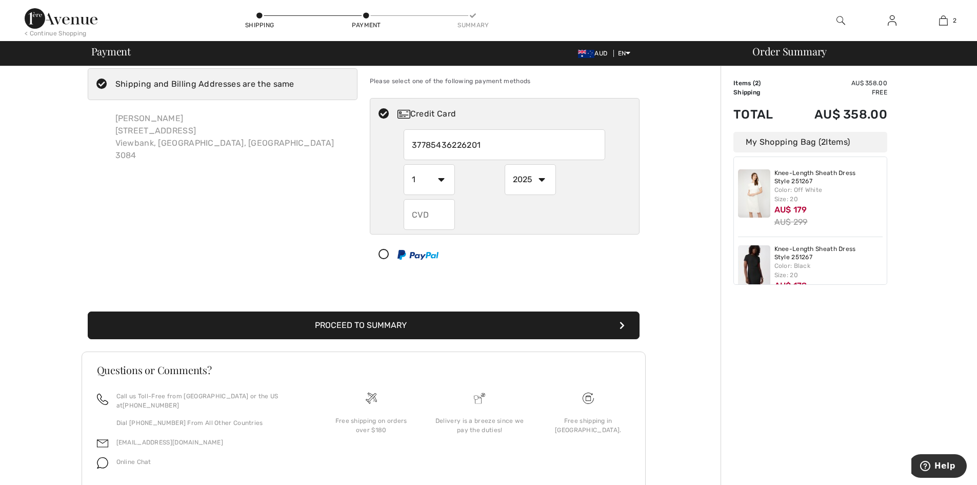
select select "7"
click at [404, 164] on select "1 2 3 4 5 6 7 8 9 10 11 12" at bounding box center [429, 179] width 51 height 31
click at [443, 180] on select "1 2 3 4 5 6 7 8 9 10 11 12" at bounding box center [429, 179] width 51 height 31
click at [539, 176] on select "2025 2026 2027 2028 2029 2030 2031 2032 2033 2034 2035" at bounding box center [530, 179] width 51 height 31
radio input "true"
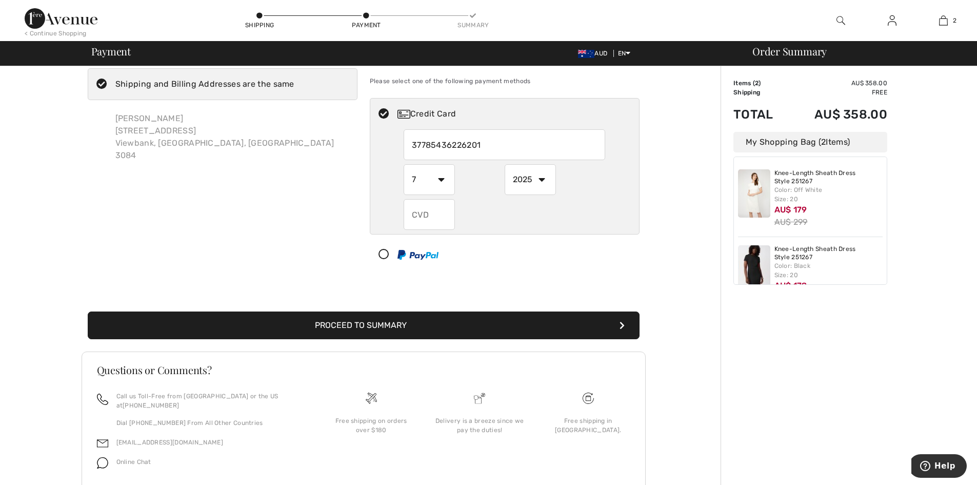
select select "2030"
click at [505, 164] on select "2025 2026 2027 2028 2029 2030 2031 2032 2033 2034 2035" at bounding box center [530, 179] width 51 height 31
click at [416, 214] on input "text" at bounding box center [429, 214] width 51 height 31
radio input "true"
type input "9594"
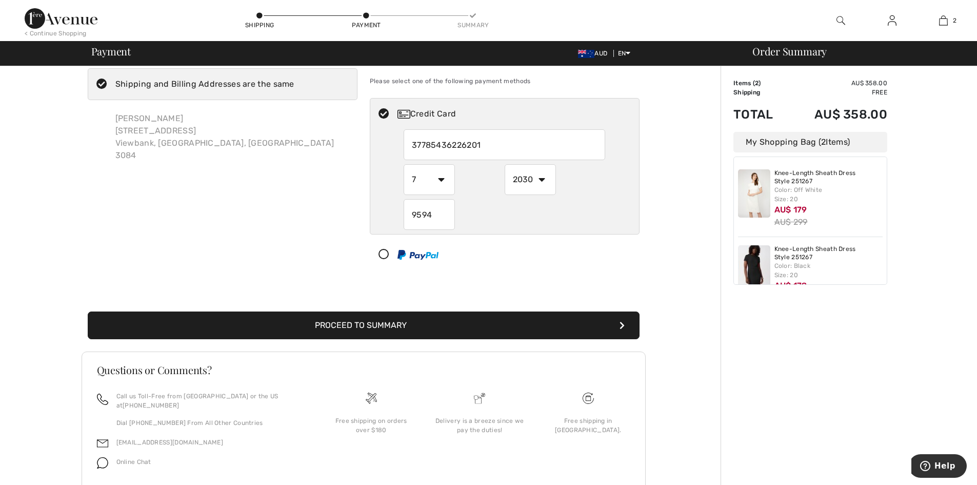
click at [657, 287] on div "Billing Address Shipping and Billing Addresses are the same Libby Salisbury 10 …" at bounding box center [363, 281] width 715 height 481
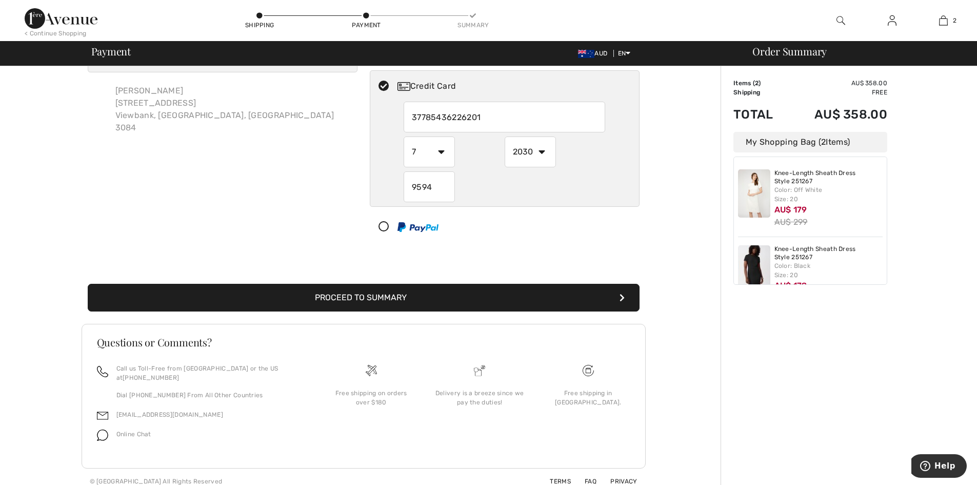
click at [580, 293] on button "Proceed to Summary" at bounding box center [364, 298] width 552 height 28
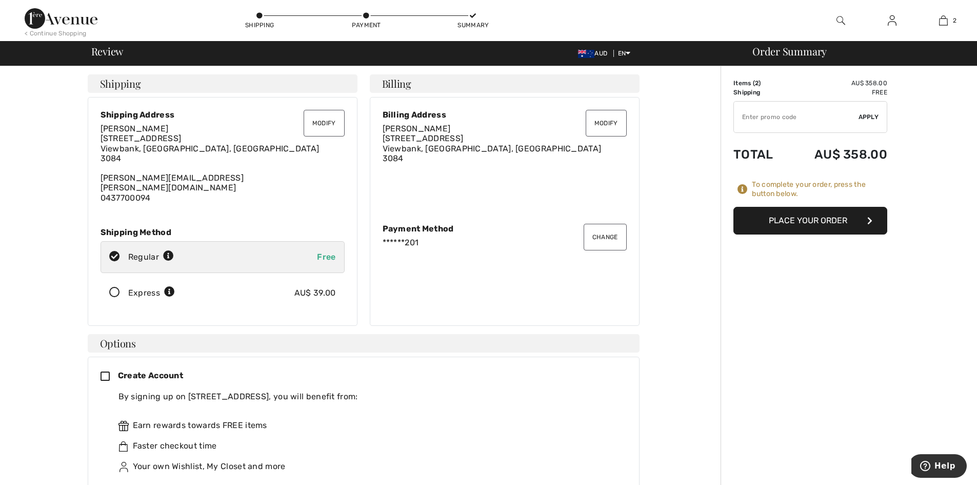
click at [754, 215] on button "Place Your Order" at bounding box center [811, 221] width 154 height 28
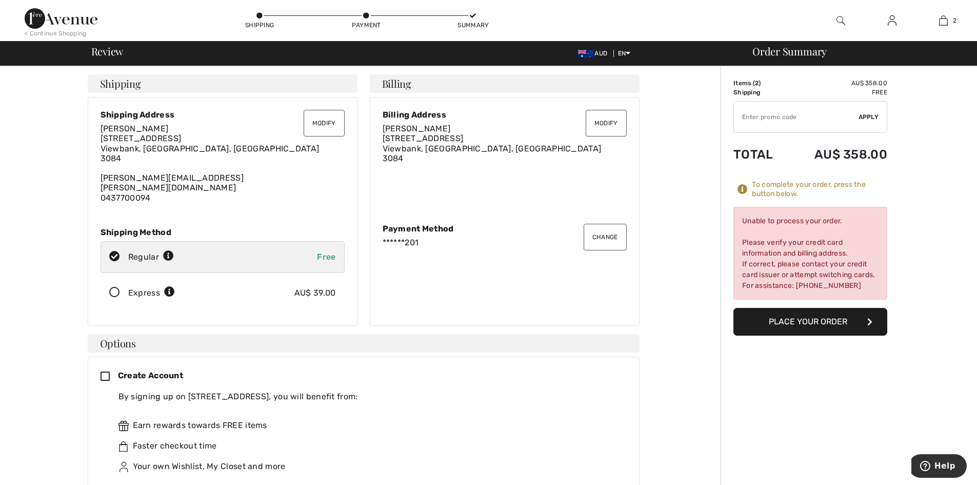
click at [601, 227] on button "Change" at bounding box center [605, 237] width 43 height 27
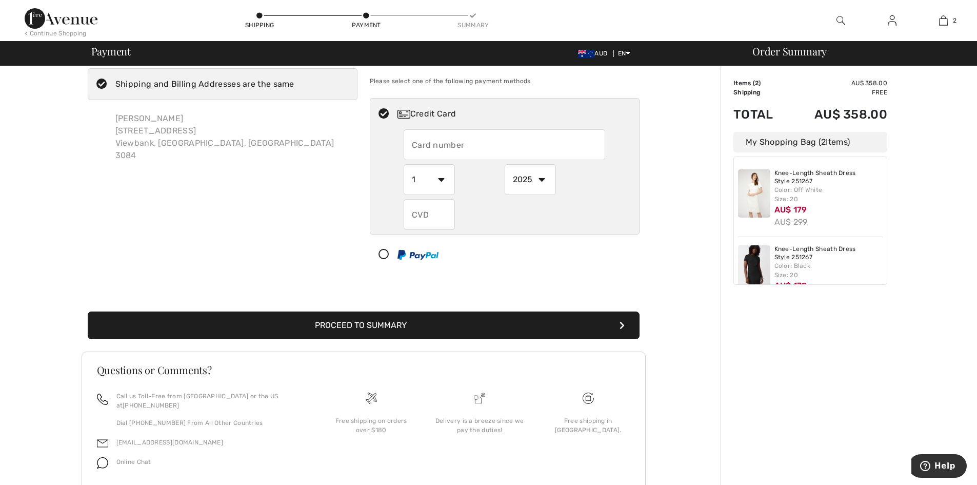
click at [446, 142] on input "text" at bounding box center [505, 144] width 202 height 31
click at [445, 147] on input "text" at bounding box center [505, 144] width 202 height 31
click at [469, 142] on input "text" at bounding box center [505, 144] width 202 height 31
radio input "true"
type input "7"
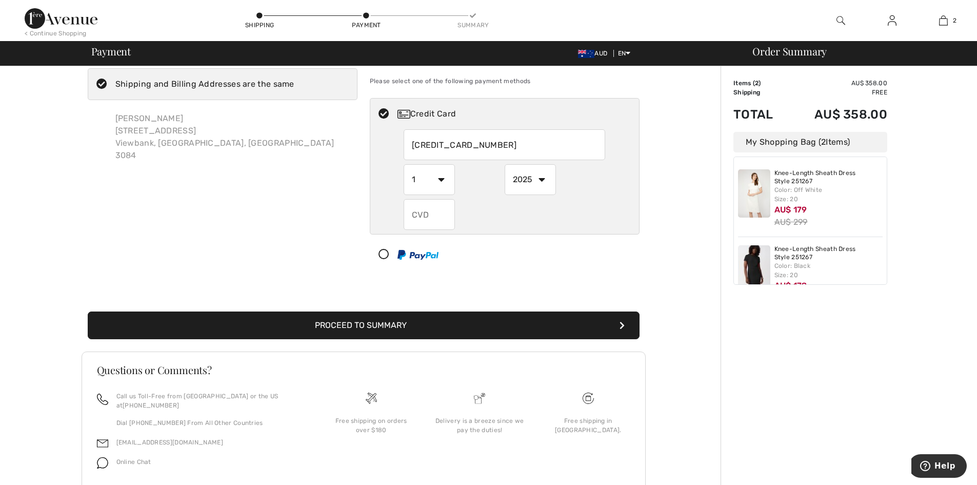
type input "377854362262011"
drag, startPoint x: 439, startPoint y: 175, endPoint x: 432, endPoint y: 193, distance: 18.9
click at [439, 176] on select "1 2 3 4 5 6 7 8 9 10 11 12" at bounding box center [429, 179] width 51 height 31
radio input "true"
select select "7"
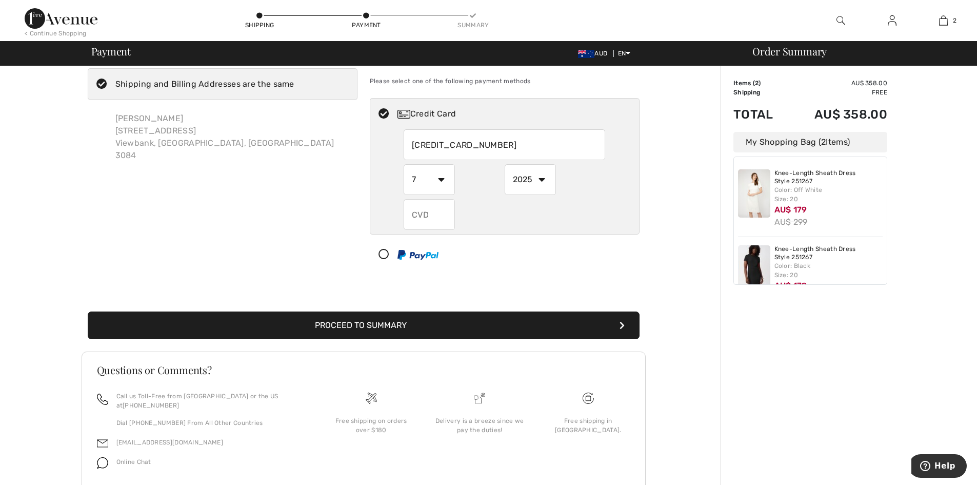
click at [404, 164] on select "1 2 3 4 5 6 7 8 9 10 11 12" at bounding box center [429, 179] width 51 height 31
click at [414, 208] on input "text" at bounding box center [429, 214] width 51 height 31
radio input "true"
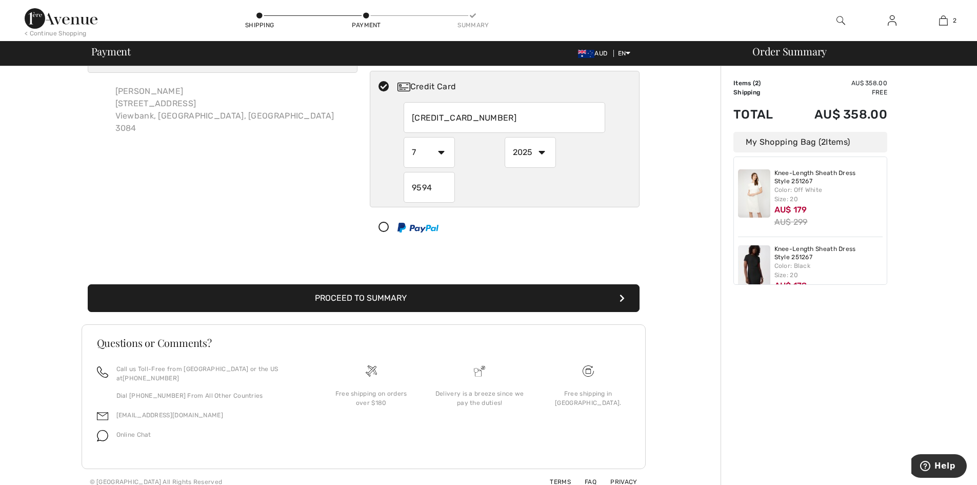
scroll to position [53, 0]
type input "9594"
click at [612, 295] on button "Proceed to Summary" at bounding box center [364, 298] width 552 height 28
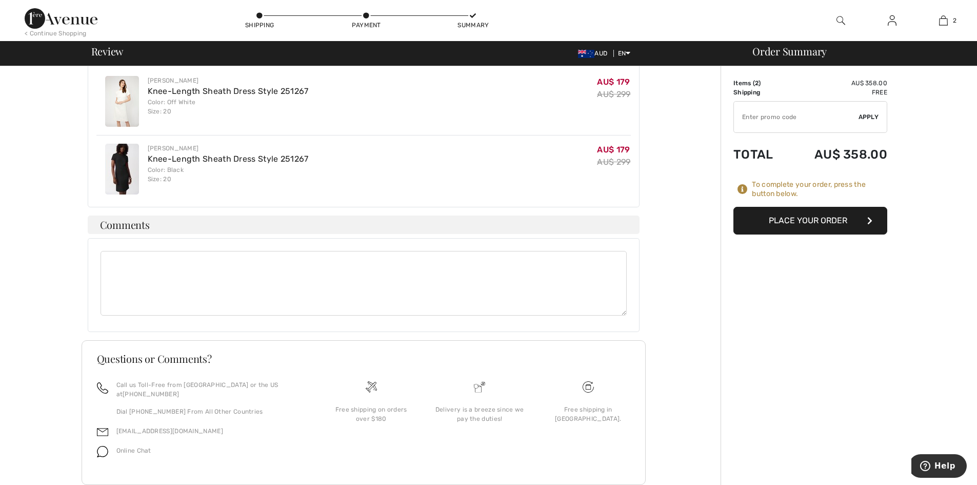
scroll to position [578, 0]
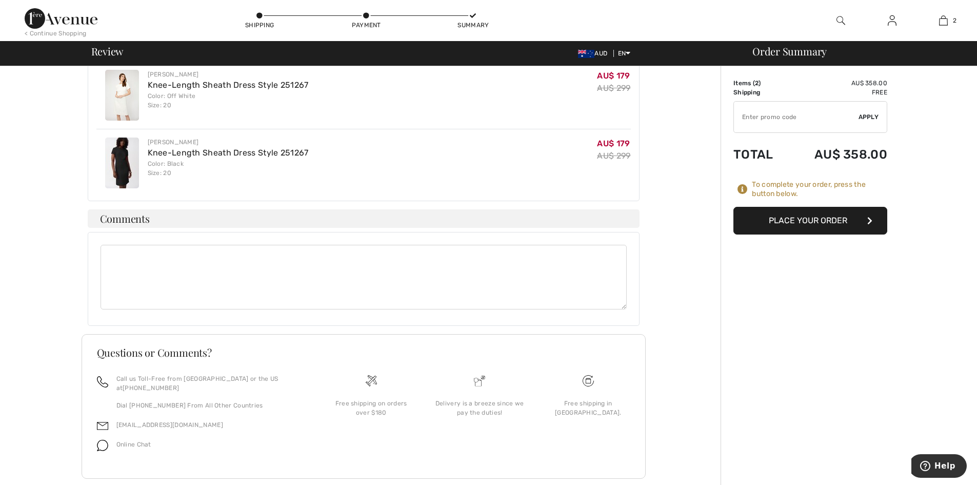
click at [817, 220] on button "Place Your Order" at bounding box center [811, 221] width 154 height 28
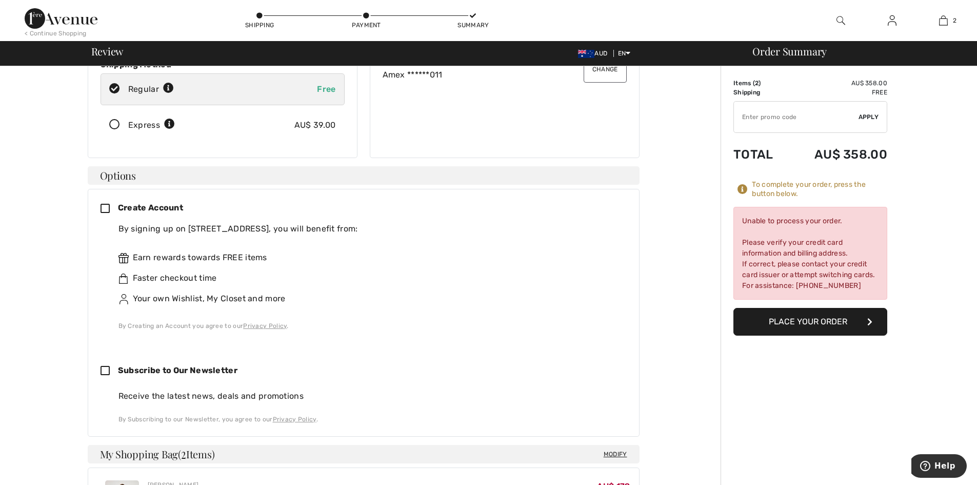
scroll to position [0, 0]
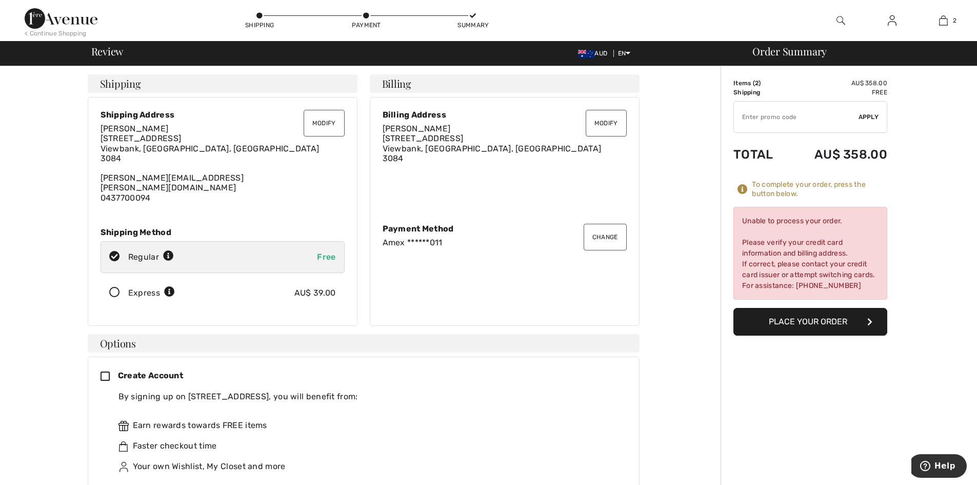
click at [595, 228] on button "Change" at bounding box center [605, 237] width 43 height 27
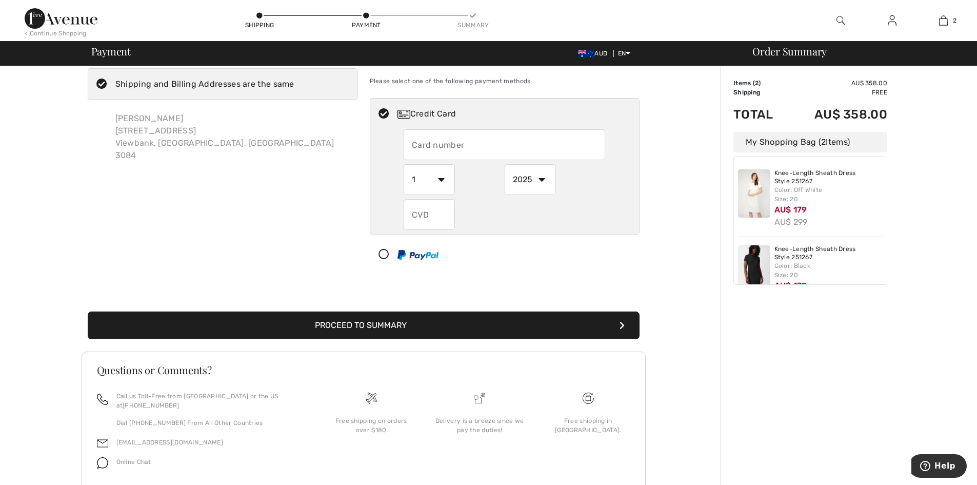
click at [438, 137] on input "text" at bounding box center [505, 144] width 202 height 31
click at [474, 140] on input "text" at bounding box center [505, 144] width 202 height 31
radio input "true"
type input "4724373521352169"
click at [445, 173] on select "1 2 3 4 5 6 7 8 9 10 11 12" at bounding box center [429, 179] width 51 height 31
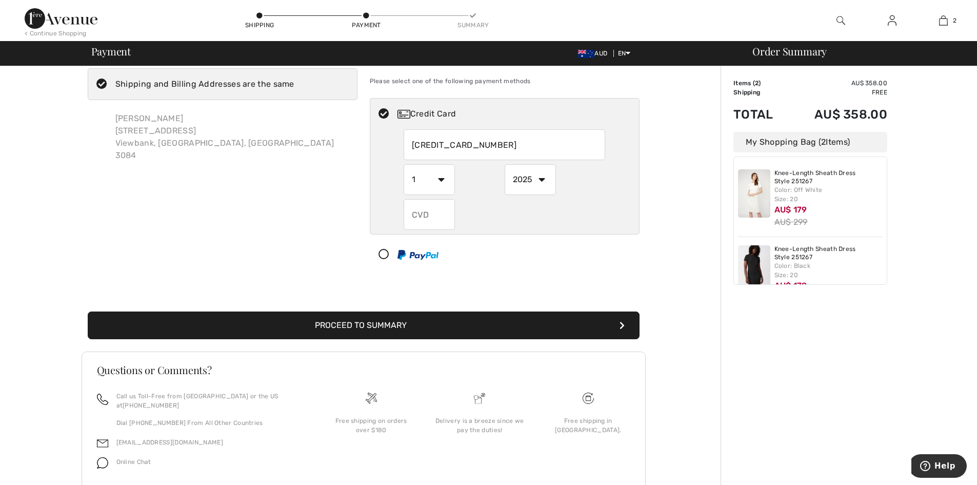
radio input "true"
select select "7"
click at [404, 164] on select "1 2 3 4 5 6 7 8 9 10 11 12" at bounding box center [429, 179] width 51 height 31
click at [547, 182] on select "2025 2026 2027 2028 2029 2030 2031 2032 2033 2034 2035" at bounding box center [530, 179] width 51 height 31
click at [416, 210] on input "text" at bounding box center [429, 214] width 51 height 31
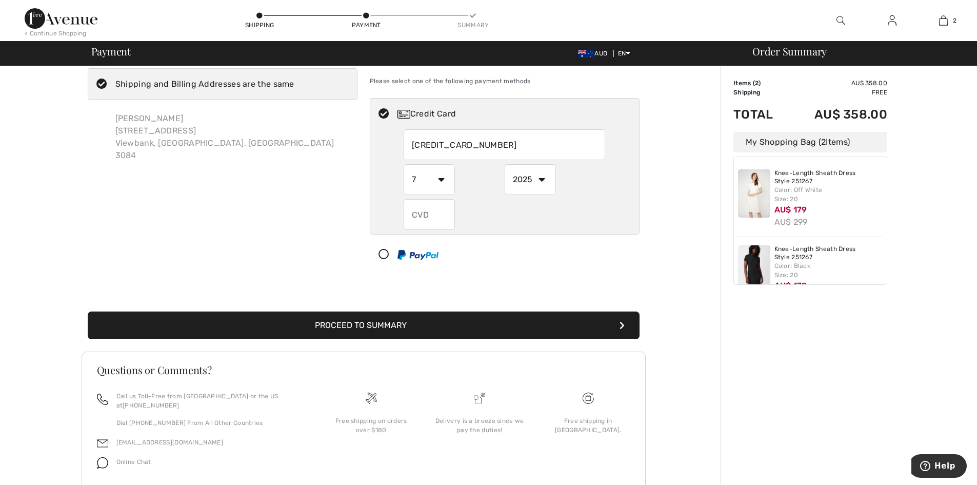
radio input "true"
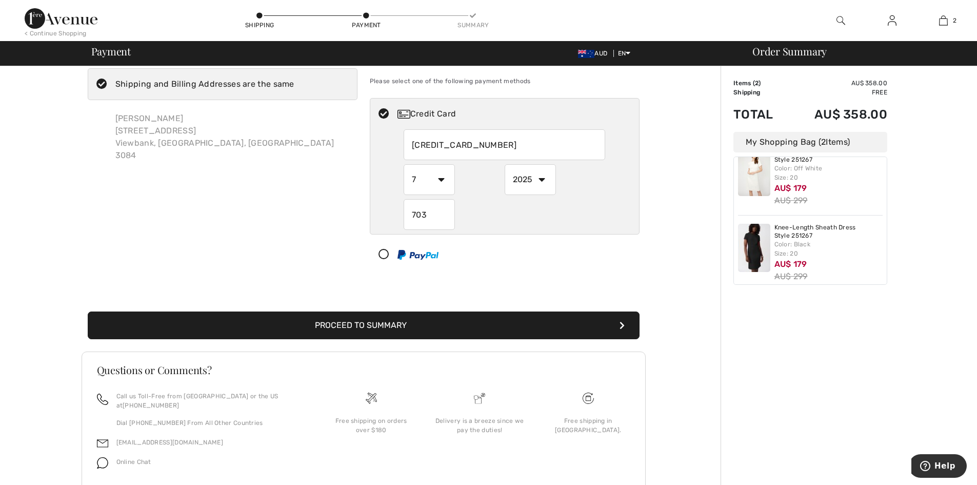
scroll to position [33, 0]
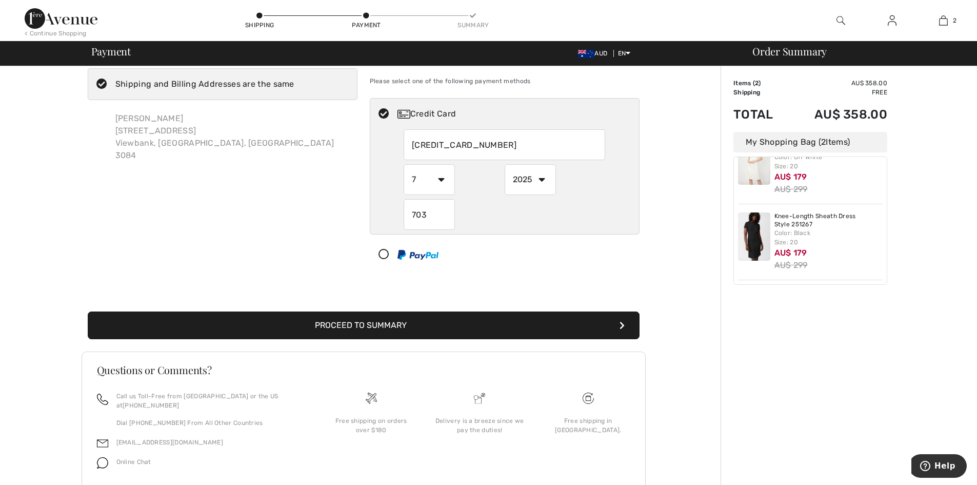
type input "703"
click at [618, 326] on button "Proceed to Summary" at bounding box center [364, 325] width 552 height 28
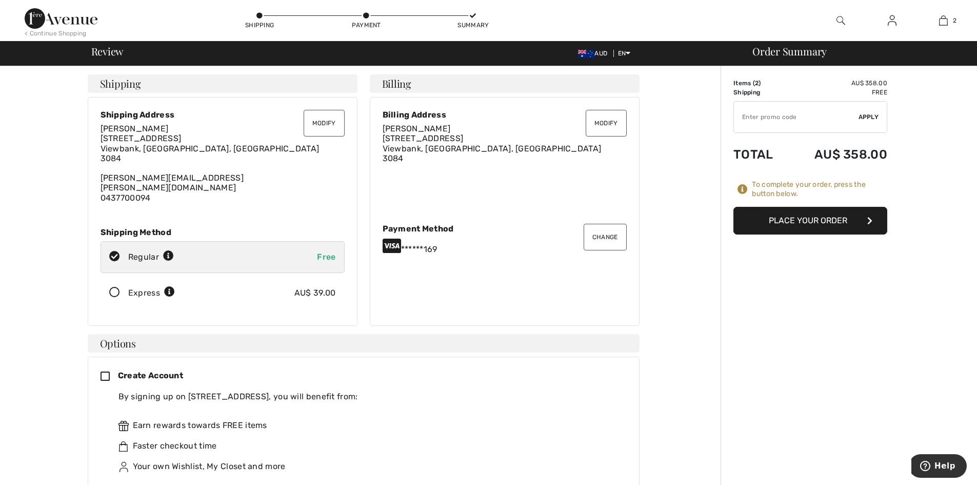
click at [852, 218] on button "Place Your Order" at bounding box center [811, 221] width 154 height 28
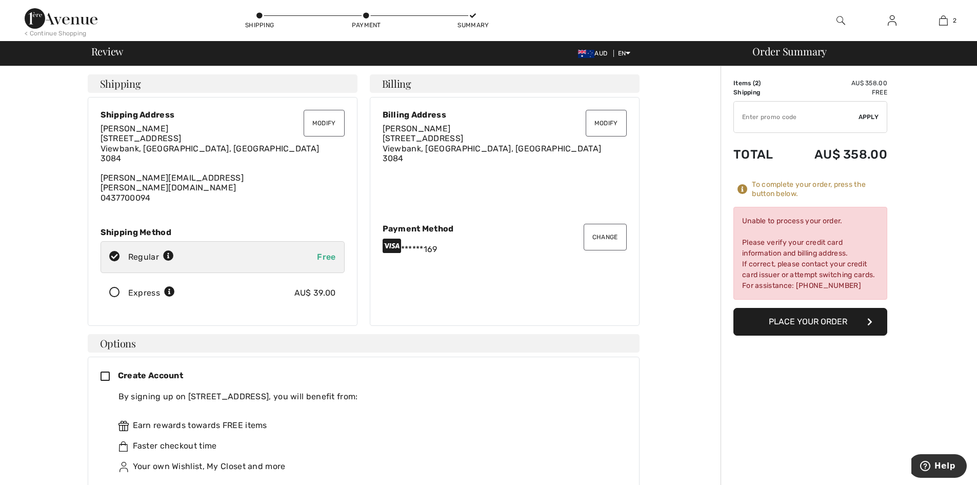
click at [599, 123] on button "Modify" at bounding box center [606, 123] width 41 height 27
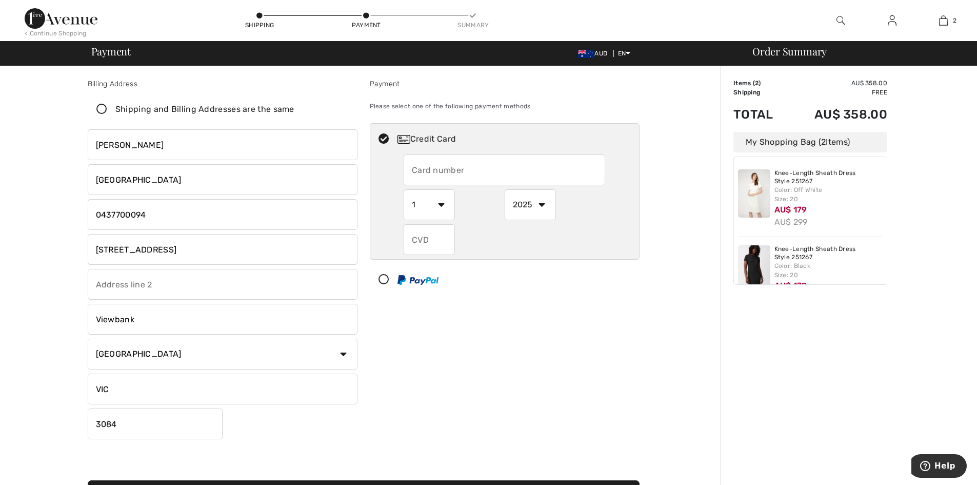
click at [236, 214] on input "phone" at bounding box center [223, 214] width 270 height 31
type input "0437700084"
click at [449, 172] on input "text" at bounding box center [505, 169] width 202 height 31
radio input "true"
click at [104, 107] on icon at bounding box center [101, 109] width 27 height 11
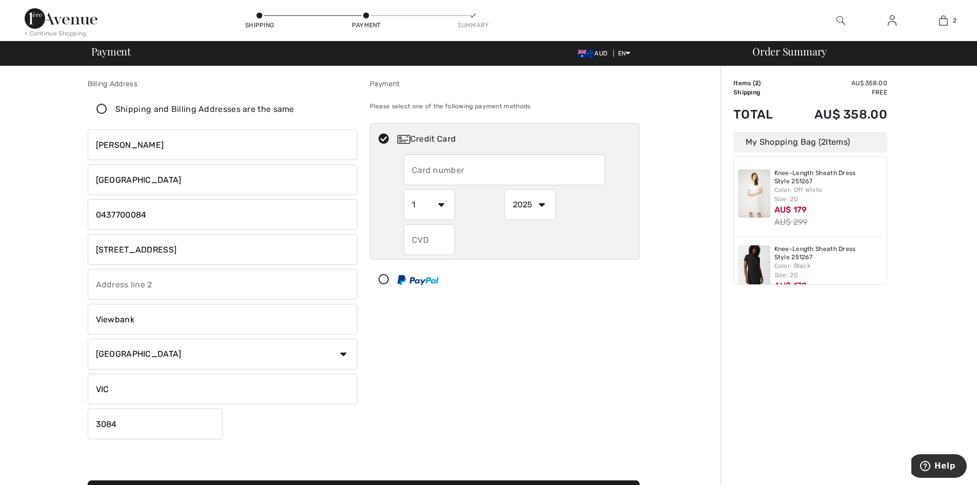
click at [294, 107] on input "Shipping and Billing Addresses are the same" at bounding box center [297, 109] width 7 height 31
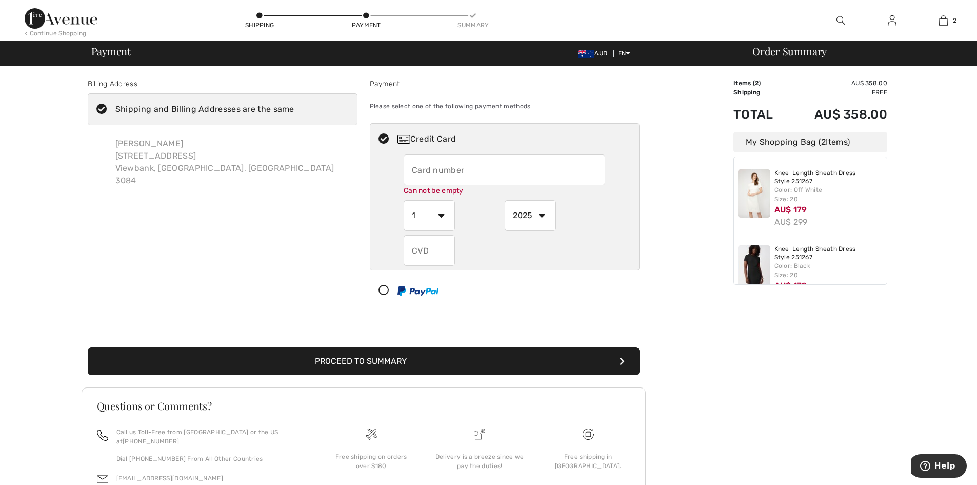
checkbox input "true"
click at [461, 176] on input "text" at bounding box center [505, 169] width 202 height 31
radio input "true"
type input "377854362262011"
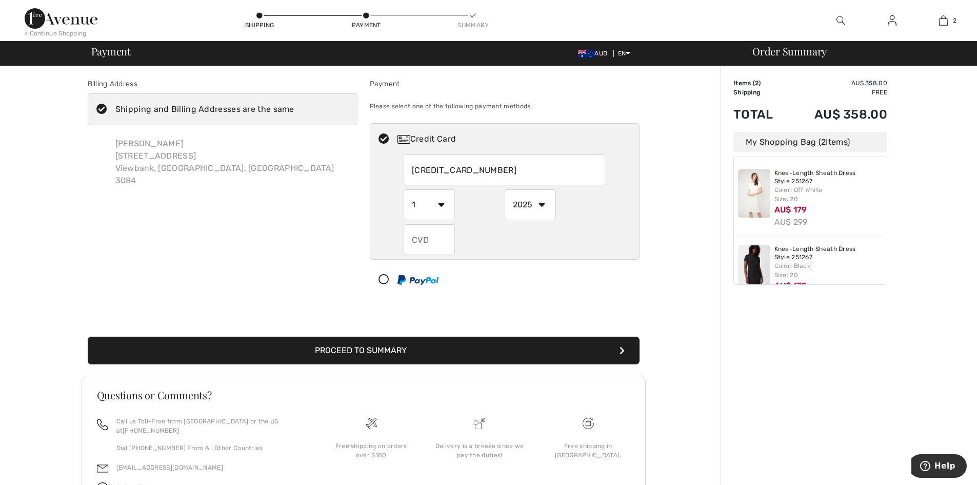
click at [443, 212] on select "1 2 3 4 5 6 7 8 9 10 11 12" at bounding box center [429, 204] width 51 height 31
radio input "true"
select select "7"
click at [404, 189] on select "1 2 3 4 5 6 7 8 9 10 11 12" at bounding box center [429, 204] width 51 height 31
click at [537, 198] on select "2025 2026 2027 2028 2029 2030 2031 2032 2033 2034 2035" at bounding box center [530, 204] width 51 height 31
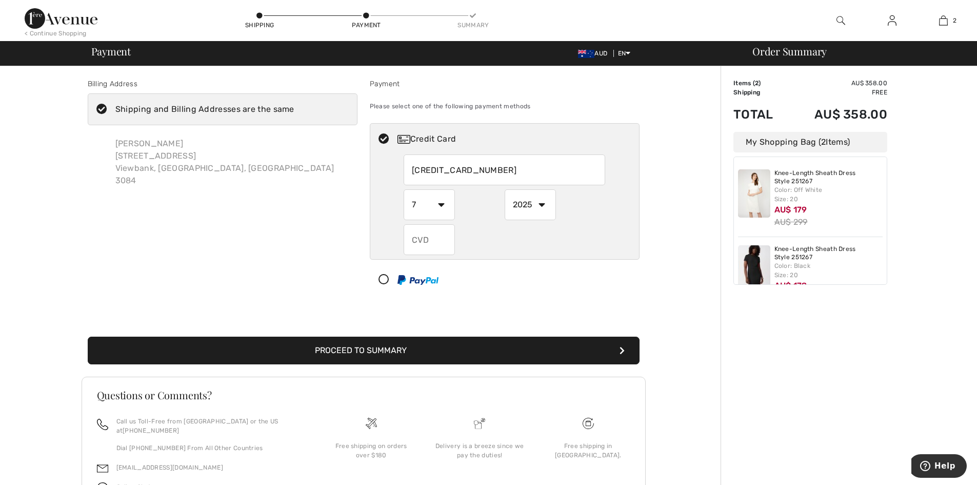
radio input "true"
select select "2030"
click at [505, 189] on select "2025 2026 2027 2028 2029 2030 2031 2032 2033 2034 2035" at bounding box center [530, 204] width 51 height 31
click at [431, 242] on input "text" at bounding box center [429, 239] width 51 height 31
radio input "true"
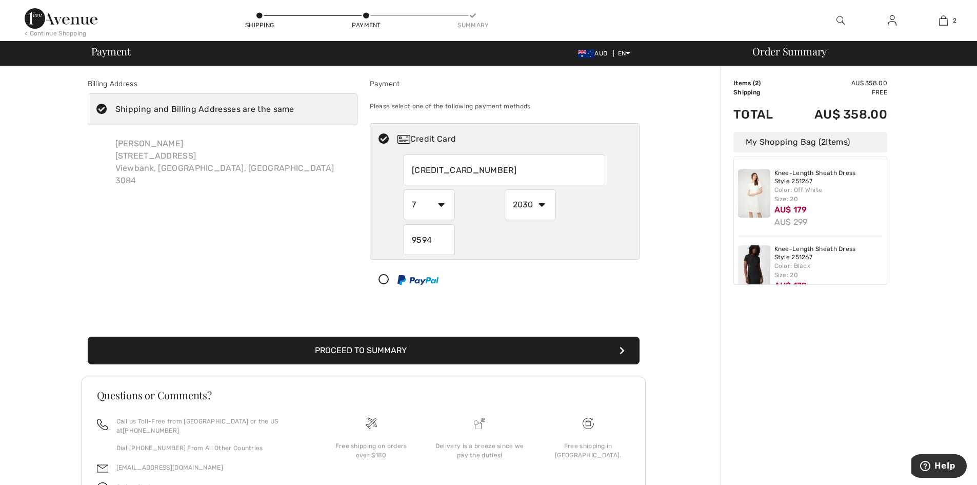
type input "9594"
click at [702, 324] on div "Billing Address Shipping and Billing Addresses are the same Libby Salisbury 10 …" at bounding box center [363, 306] width 715 height 481
click at [592, 347] on button "Proceed to Summary" at bounding box center [364, 351] width 552 height 28
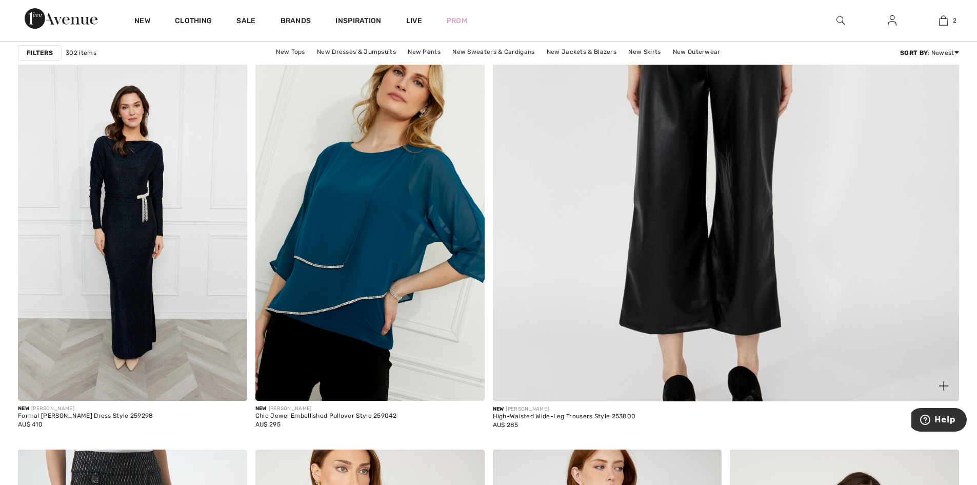
scroll to position [667, 0]
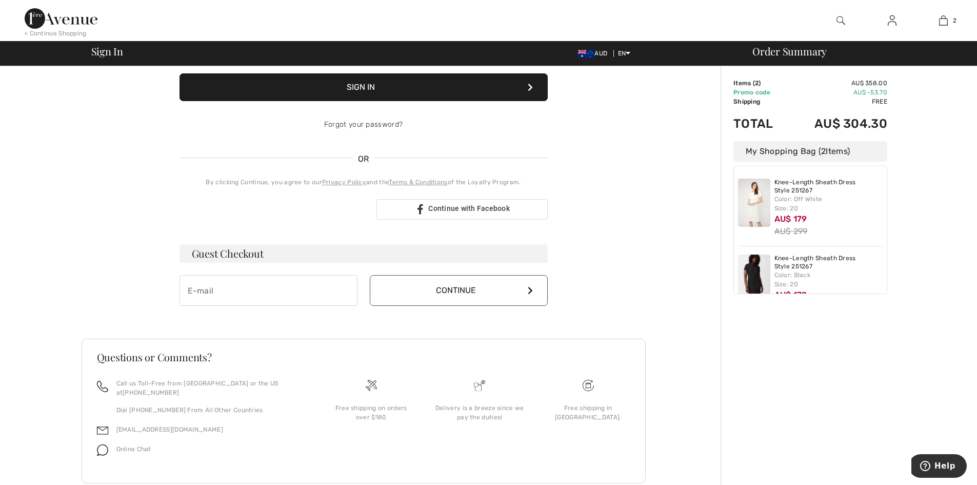
scroll to position [160, 0]
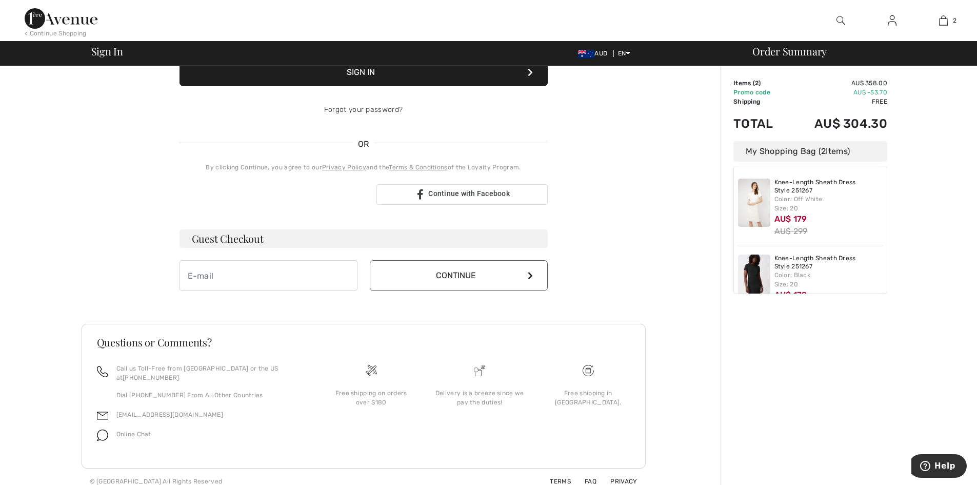
click at [529, 269] on button "Continue" at bounding box center [459, 275] width 178 height 31
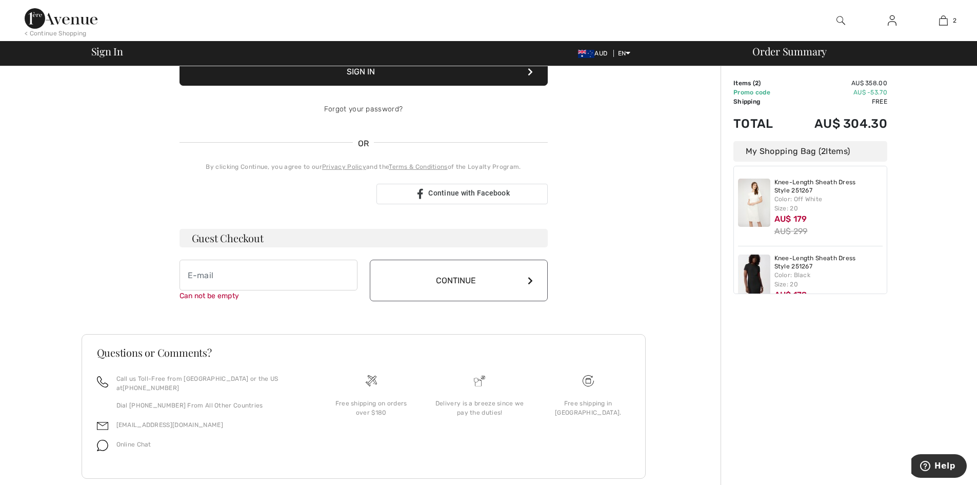
scroll to position [170, 0]
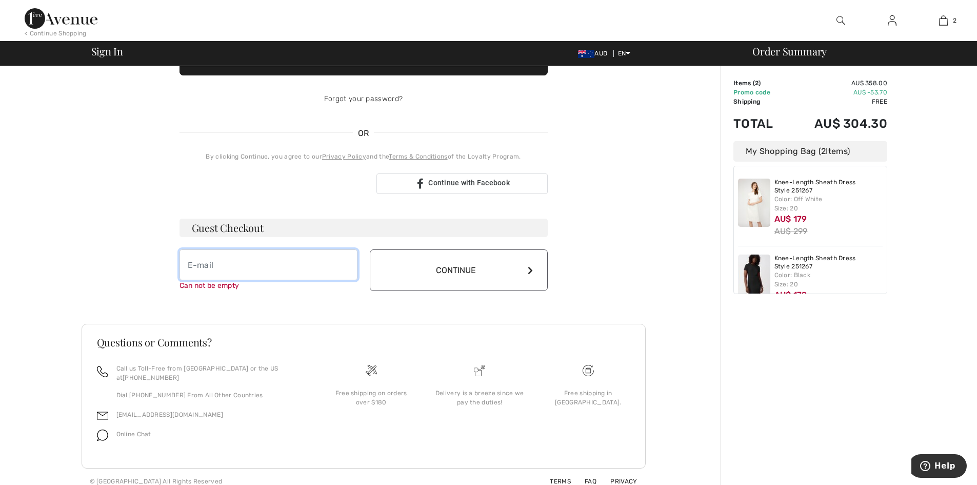
click at [196, 262] on input "email" at bounding box center [269, 264] width 178 height 31
type input "[PERSON_NAME][EMAIL_ADDRESS][PERSON_NAME][DOMAIN_NAME]"
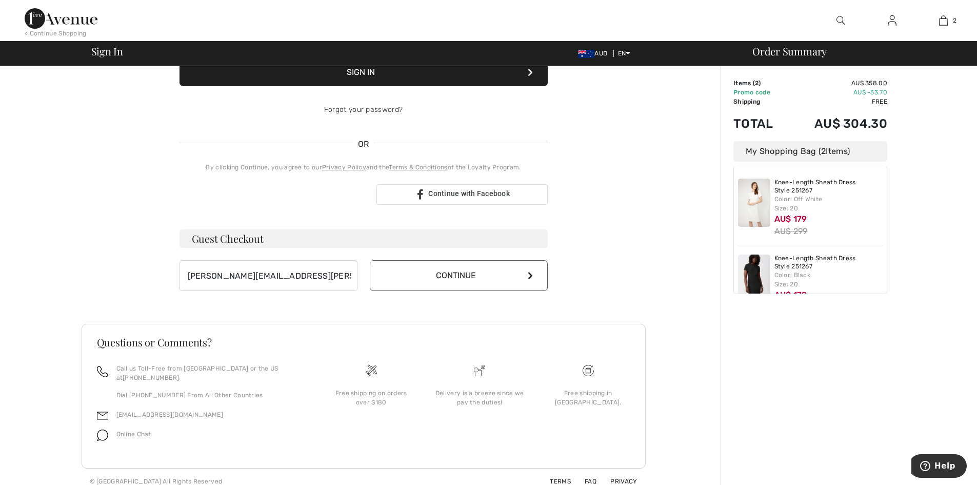
click at [531, 266] on button "Continue" at bounding box center [459, 275] width 178 height 31
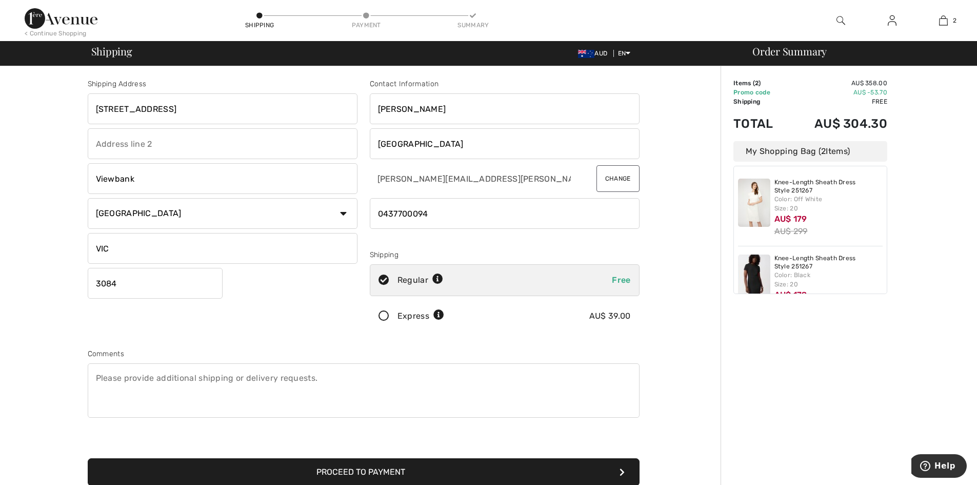
click at [437, 212] on input "phone" at bounding box center [505, 213] width 270 height 31
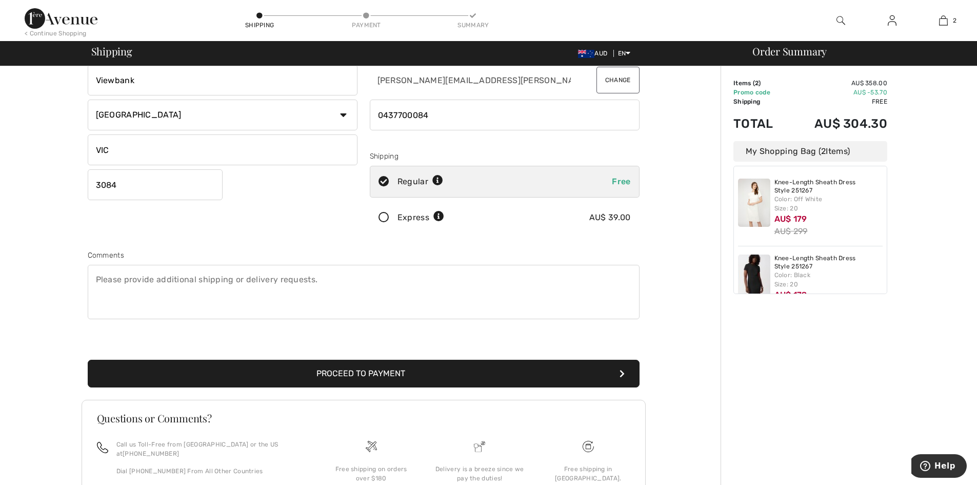
scroll to position [103, 0]
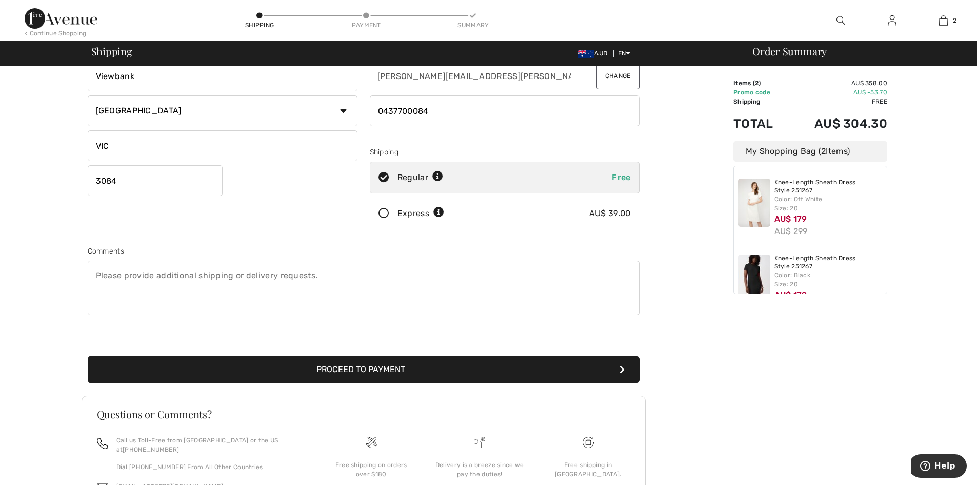
type input "0437700084"
click at [591, 371] on button "Proceed to Payment" at bounding box center [364, 370] width 552 height 28
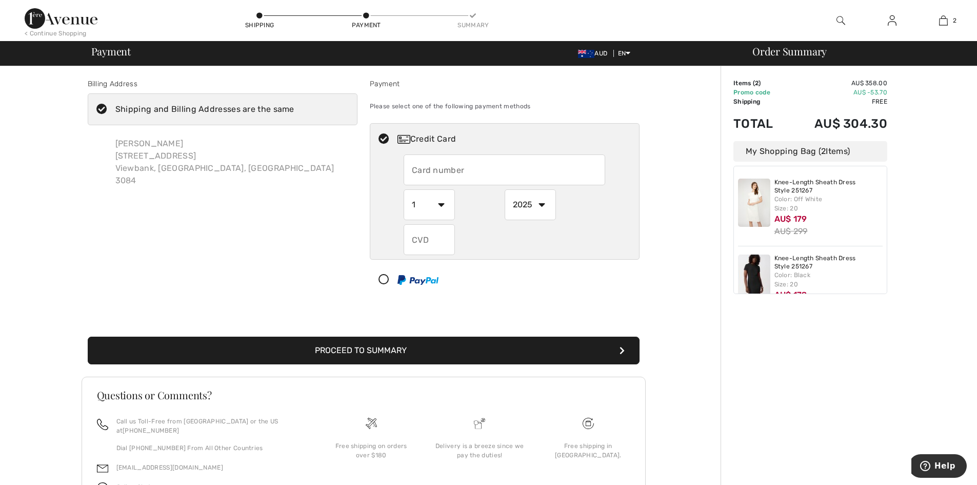
drag, startPoint x: 0, startPoint y: 0, endPoint x: 502, endPoint y: 169, distance: 529.6
click at [502, 169] on input "text" at bounding box center [505, 169] width 202 height 31
radio input "true"
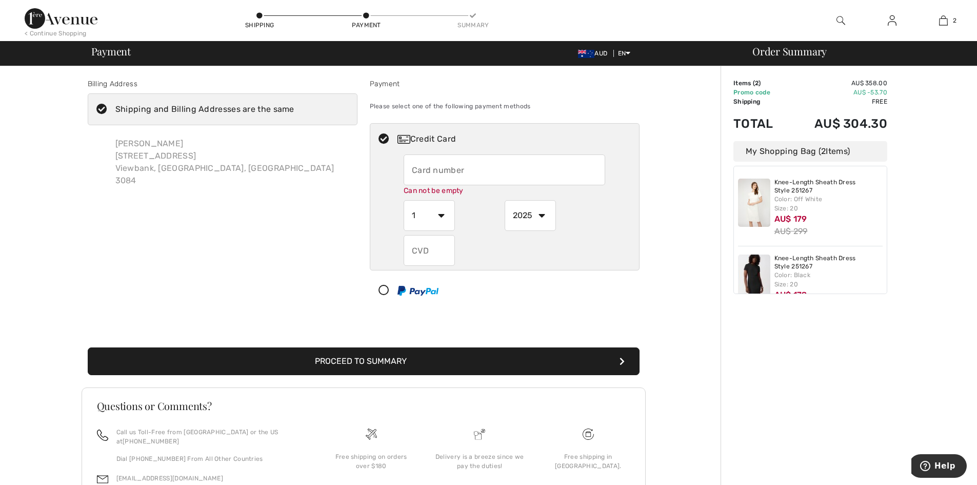
type input "377854362262011"
select select "7"
select select "2030"
type input "9594"
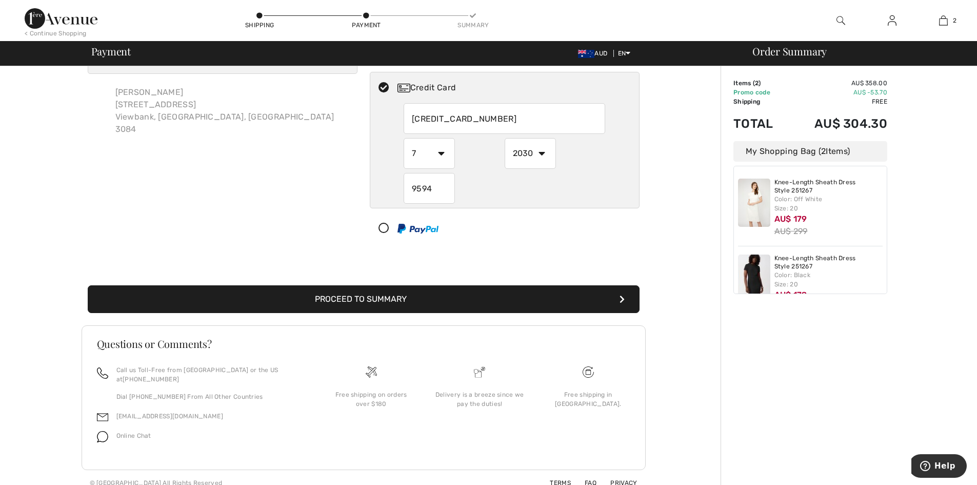
scroll to position [53, 0]
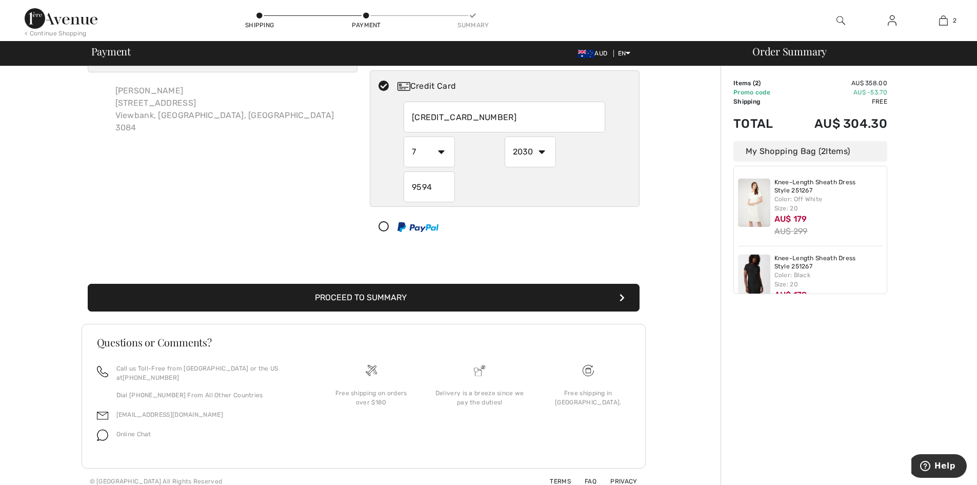
click at [560, 292] on button "Proceed to Summary" at bounding box center [364, 298] width 552 height 28
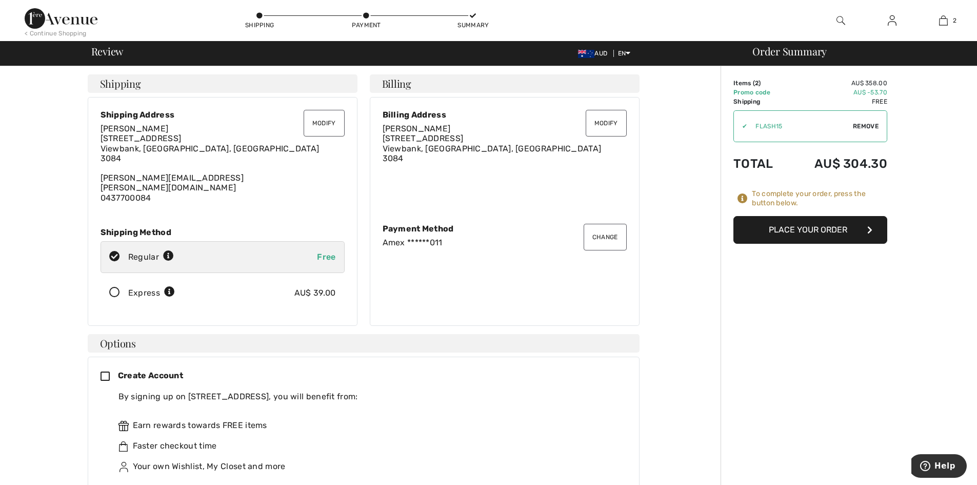
click at [780, 230] on button "Place Your Order" at bounding box center [811, 230] width 154 height 28
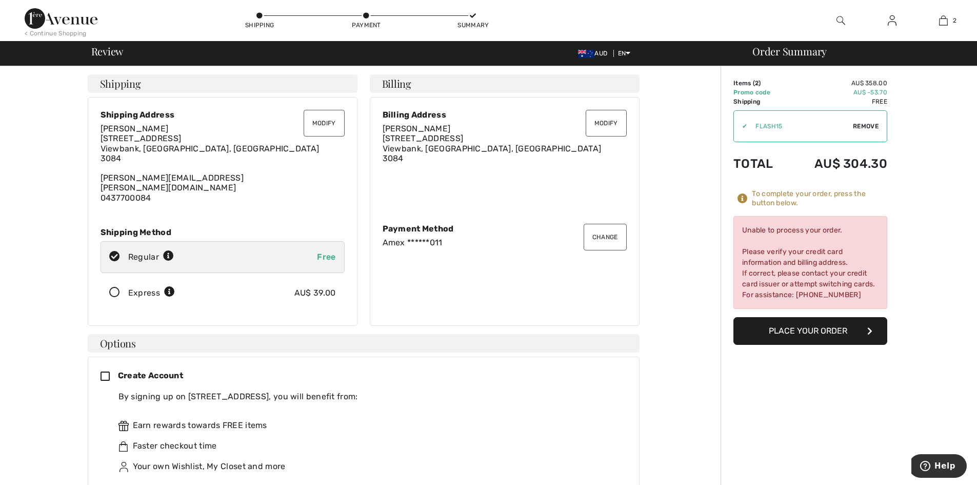
click at [602, 127] on button "Modify" at bounding box center [606, 123] width 41 height 27
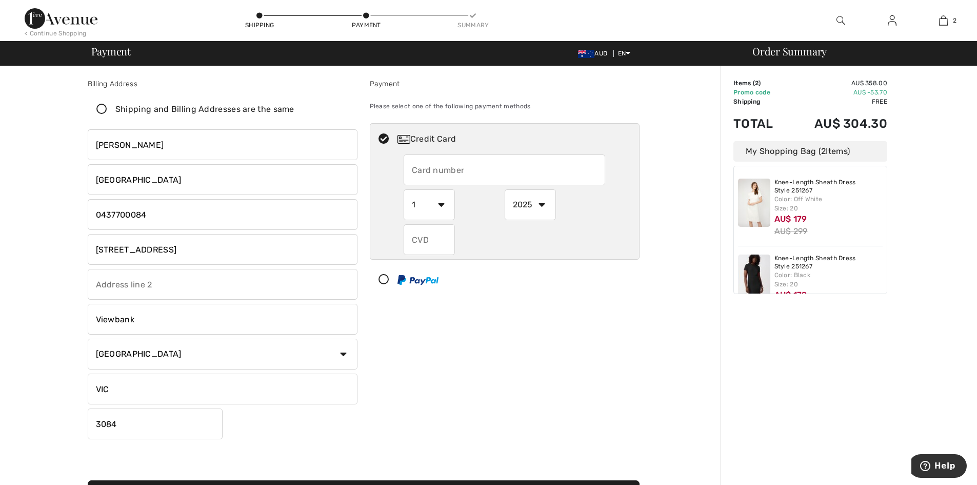
click at [103, 109] on icon at bounding box center [101, 109] width 27 height 11
click at [294, 109] on input "Shipping and Billing Addresses are the same" at bounding box center [297, 109] width 7 height 31
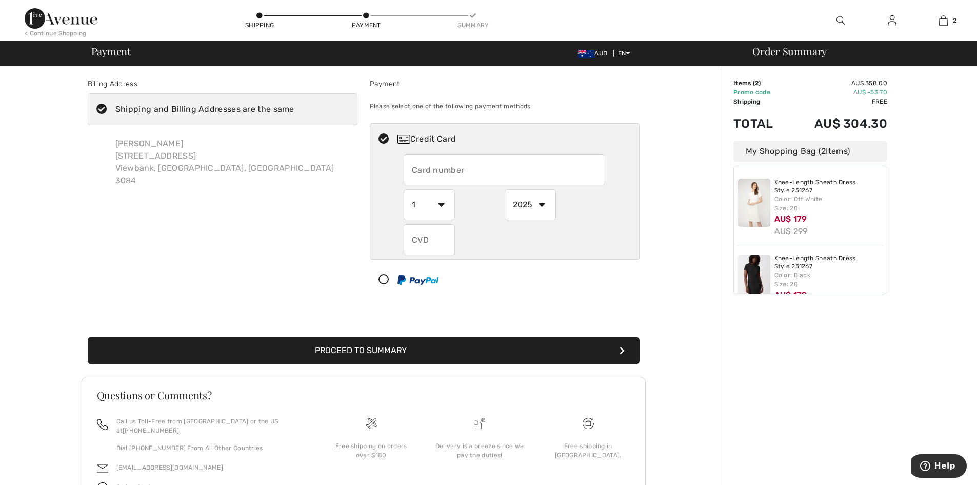
checkbox input "true"
click at [320, 340] on button "Proceed to Summary" at bounding box center [364, 351] width 552 height 28
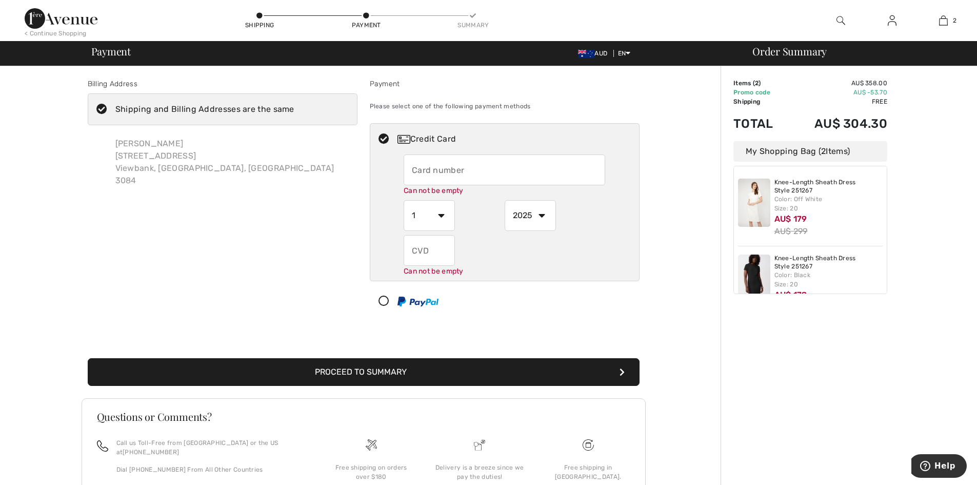
scroll to position [72, 0]
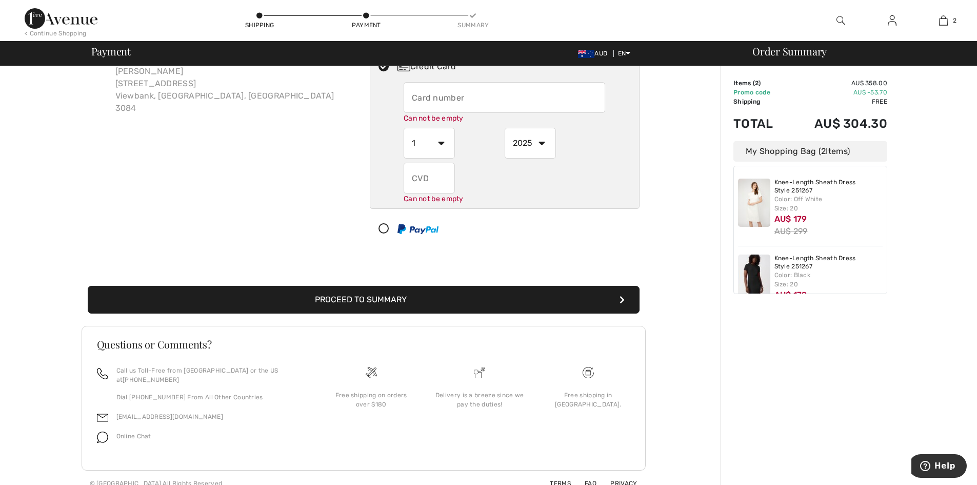
click at [558, 105] on input "text" at bounding box center [505, 97] width 202 height 31
radio input "true"
type input "377854362262011"
select select "7"
select select "2030"
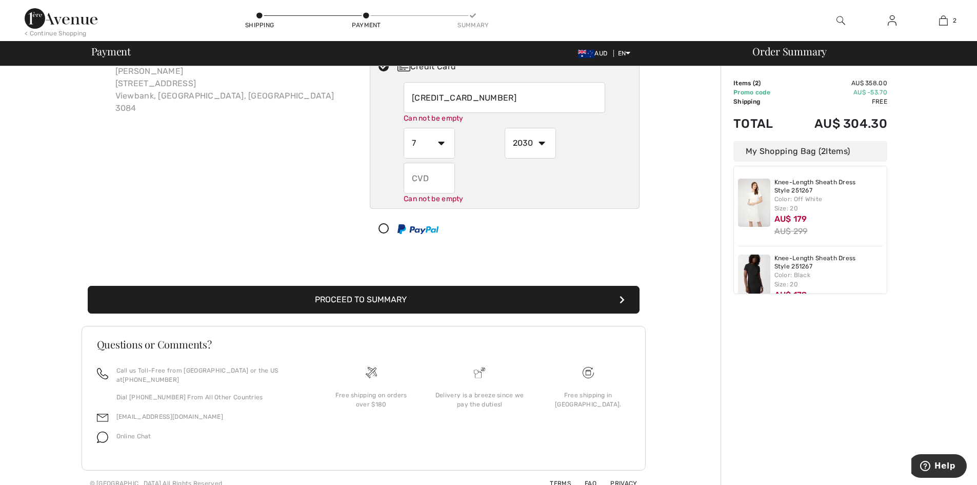
type input "9594"
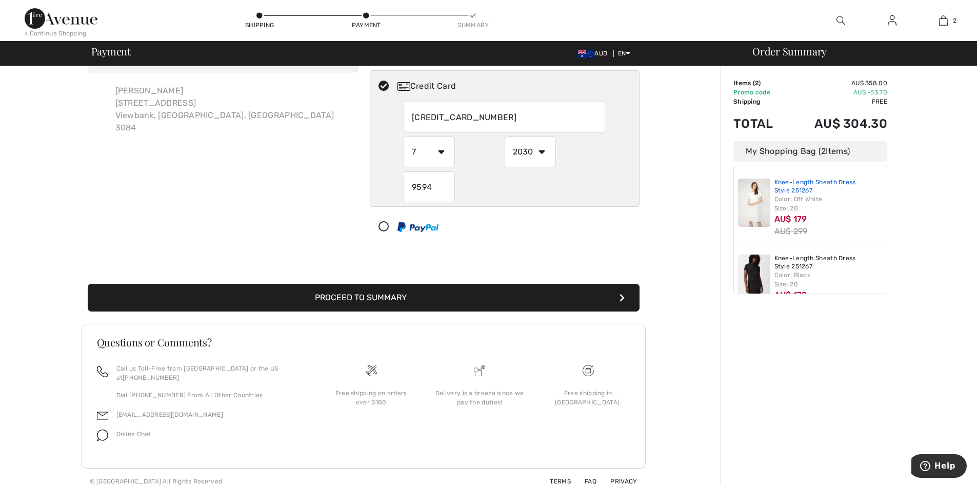
scroll to position [33, 0]
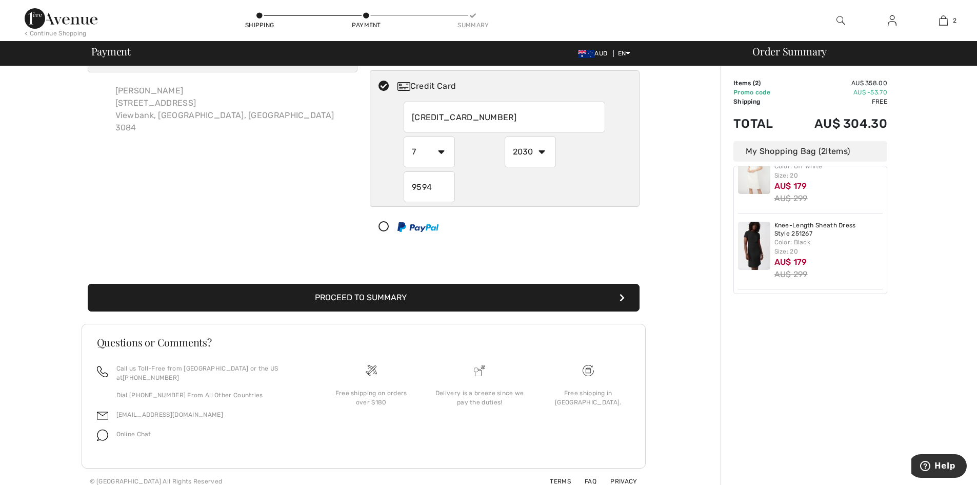
click at [622, 294] on icon "submit" at bounding box center [622, 297] width 5 height 8
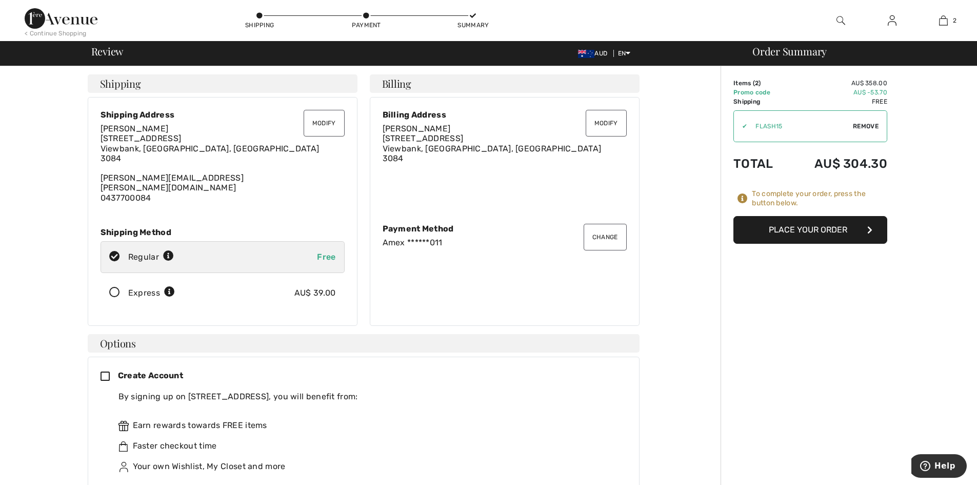
click at [825, 230] on button "Place Your Order" at bounding box center [811, 230] width 154 height 28
